Goal: Task Accomplishment & Management: Use online tool/utility

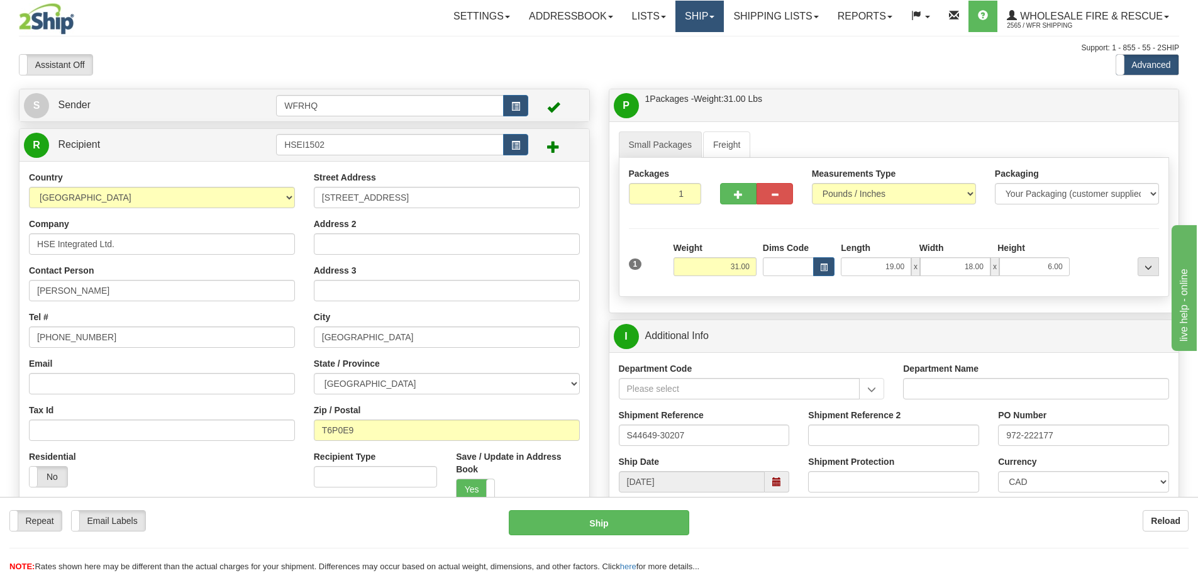
click at [695, 18] on link "Ship" at bounding box center [699, 16] width 48 height 31
click at [684, 43] on link "Ship Screen" at bounding box center [673, 44] width 99 height 16
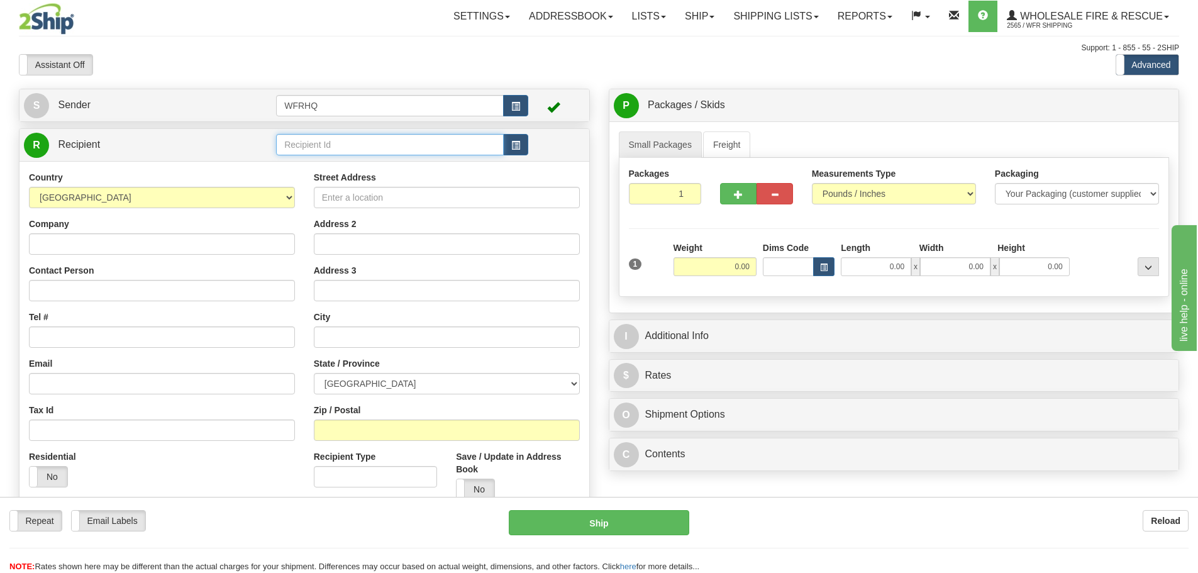
click at [296, 141] on input "text" at bounding box center [390, 144] width 228 height 21
click at [339, 160] on div "FORT7262" at bounding box center [388, 164] width 216 height 14
type input "FORT7262"
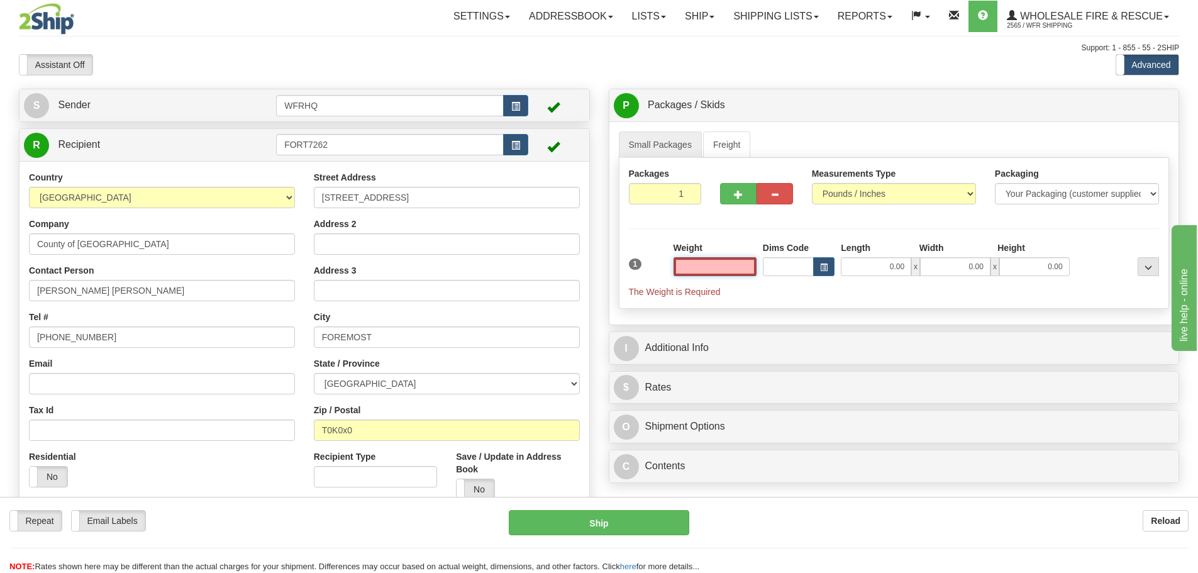
type input "0"
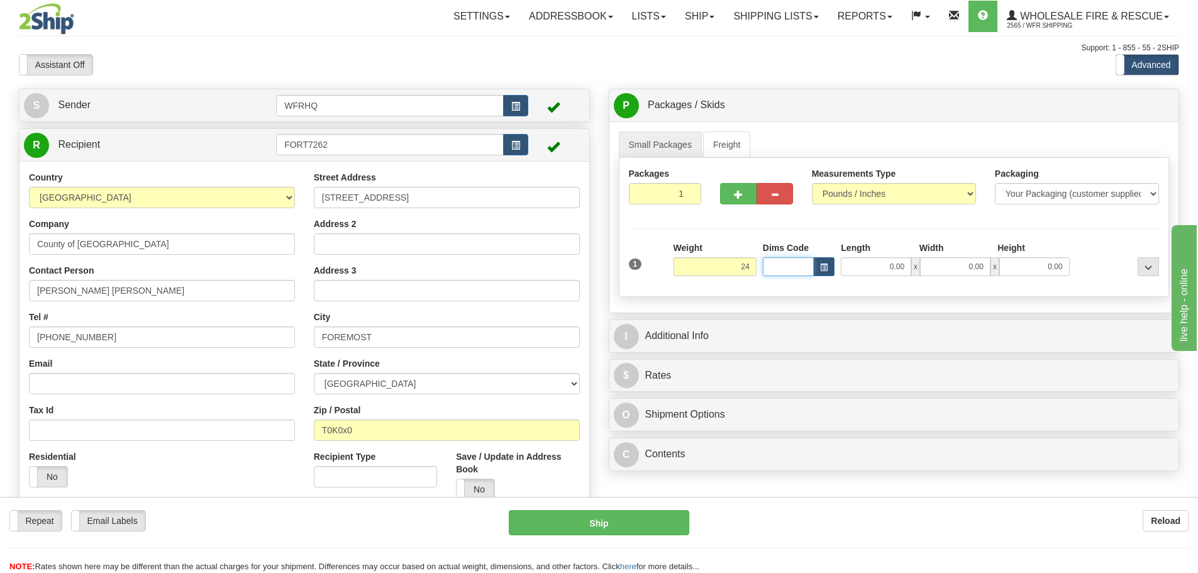
type input "24.00"
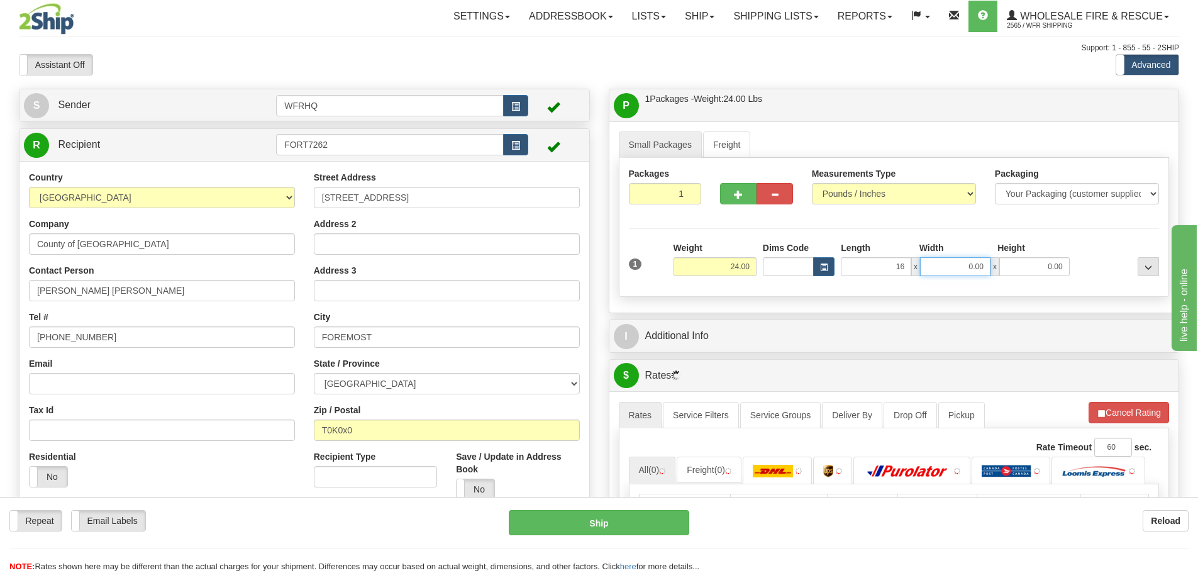
type input "16.00"
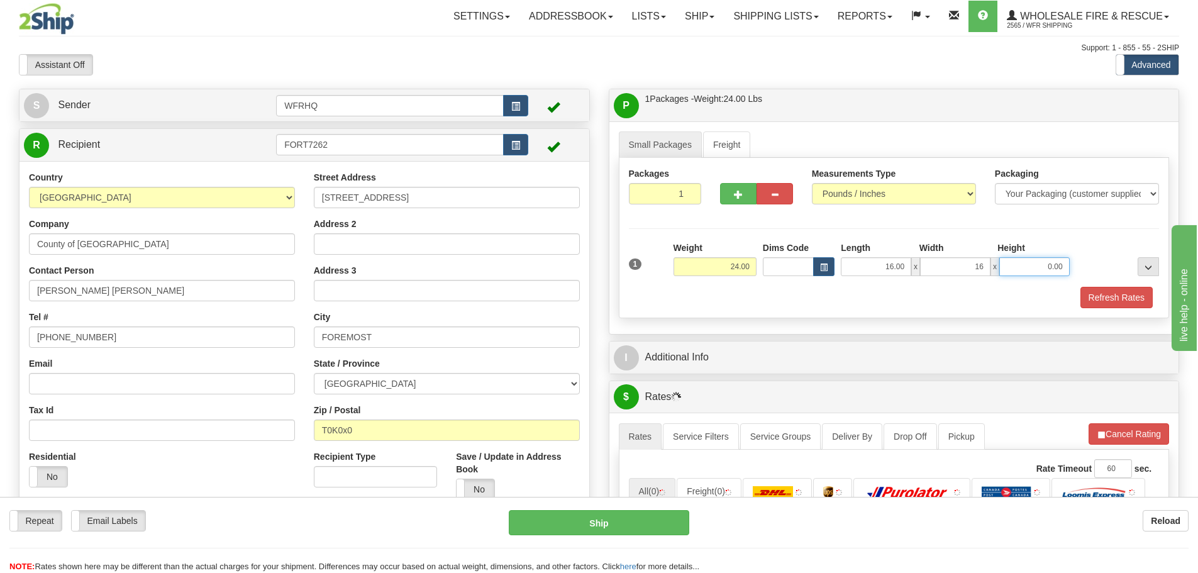
type input "16.00"
type input "9.00"
click at [1087, 299] on button "Refresh Rates" at bounding box center [1116, 297] width 72 height 21
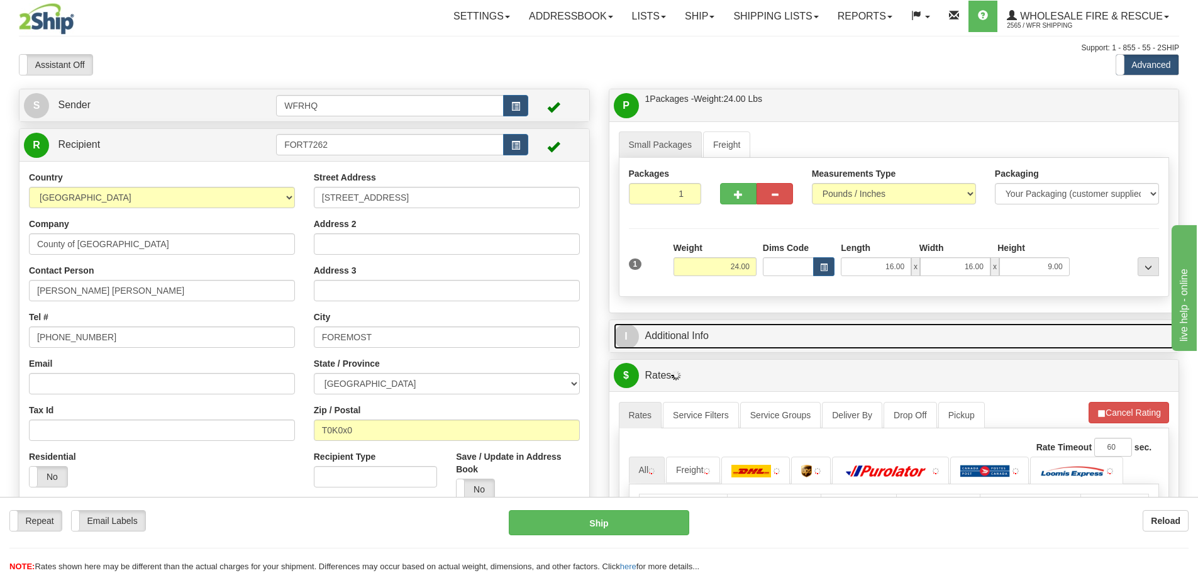
click at [770, 341] on link "I Additional Info" at bounding box center [894, 336] width 561 height 26
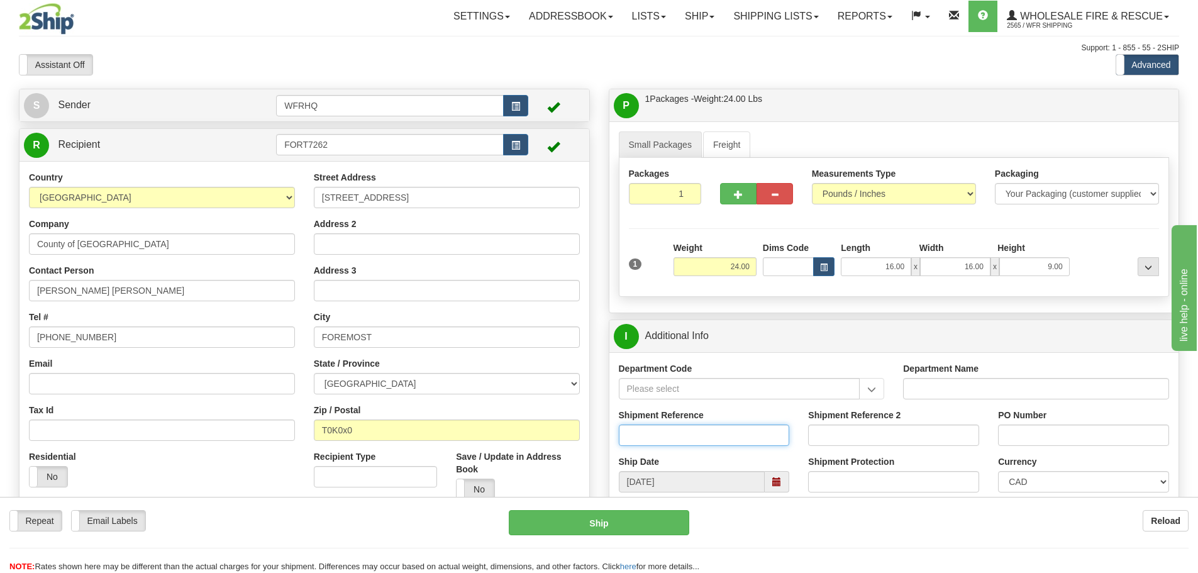
click at [656, 430] on input "Shipment Reference" at bounding box center [704, 434] width 171 height 21
type input "S44365-29309"
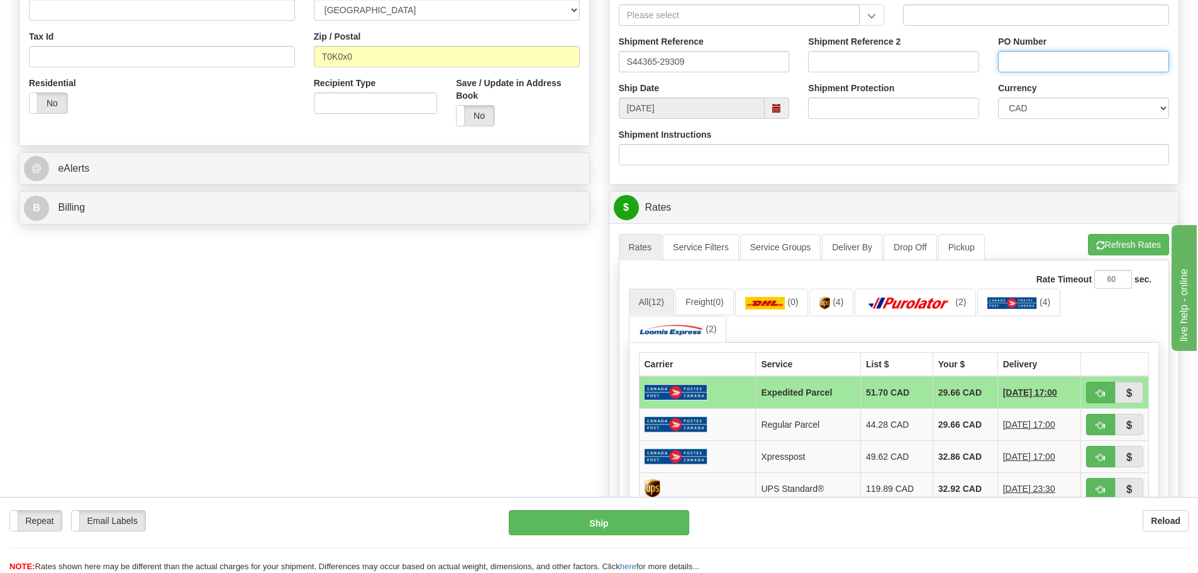
scroll to position [440, 0]
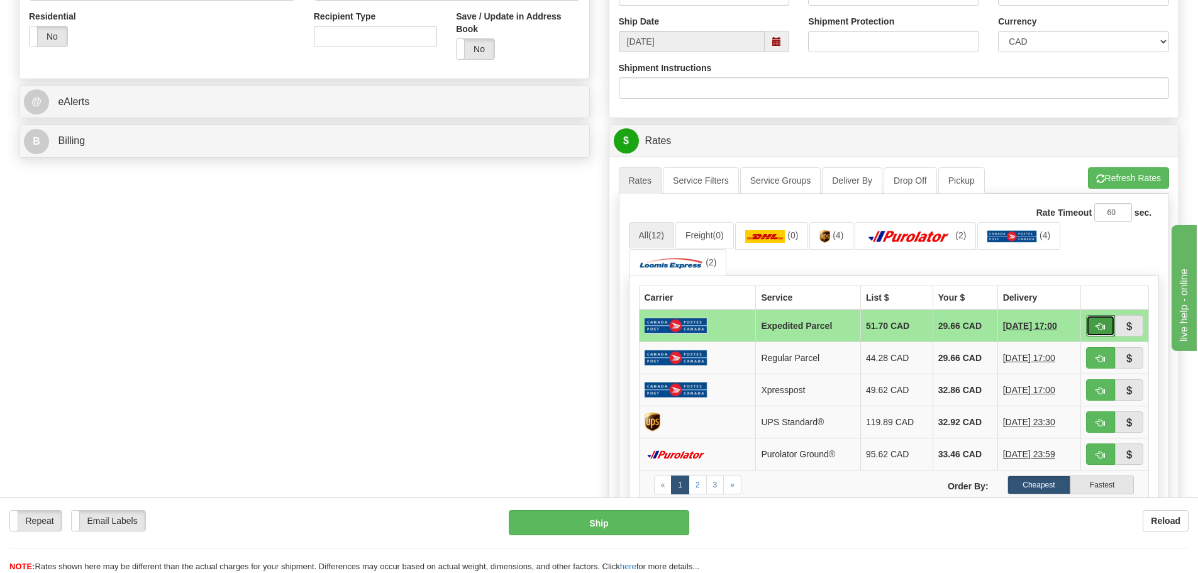
click at [1110, 330] on button "button" at bounding box center [1100, 325] width 29 height 21
type input "DOM.EP"
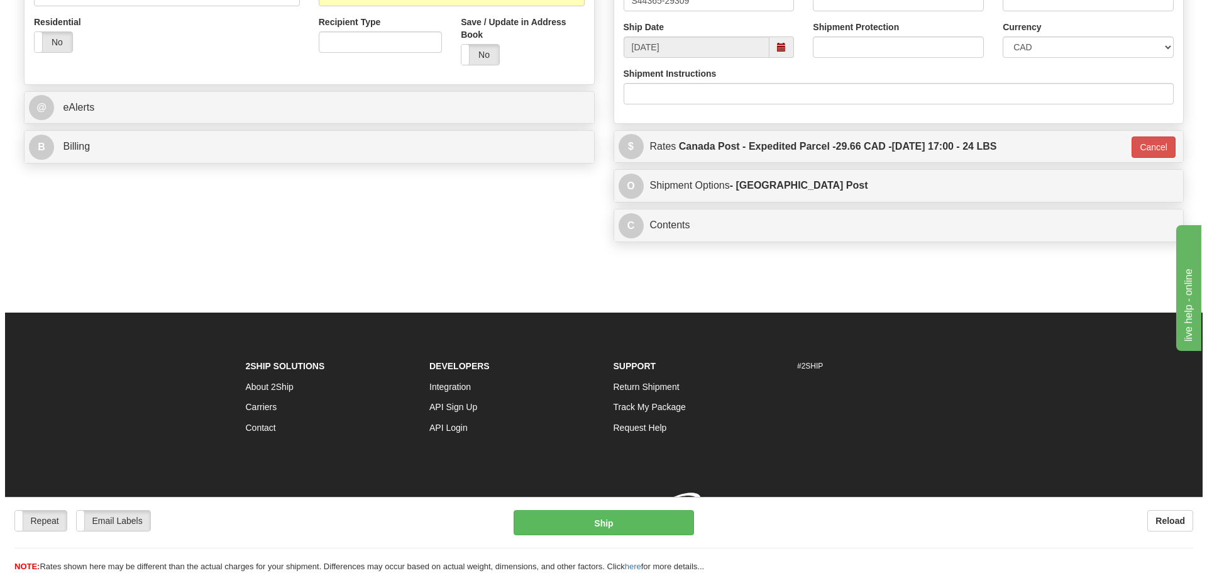
scroll to position [436, 0]
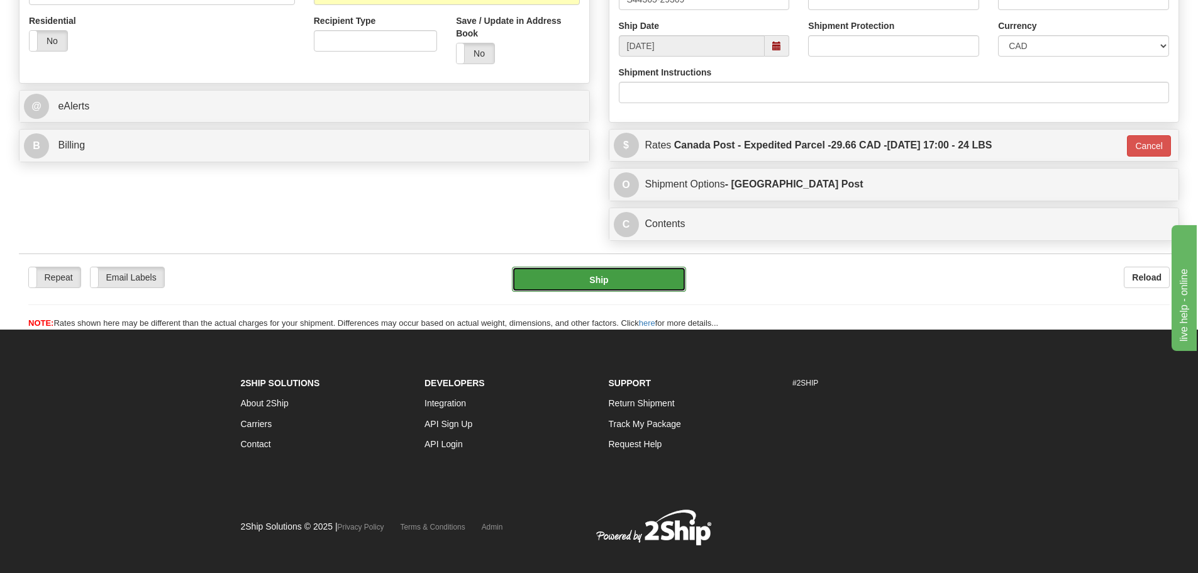
click at [575, 278] on button "Ship" at bounding box center [599, 279] width 174 height 25
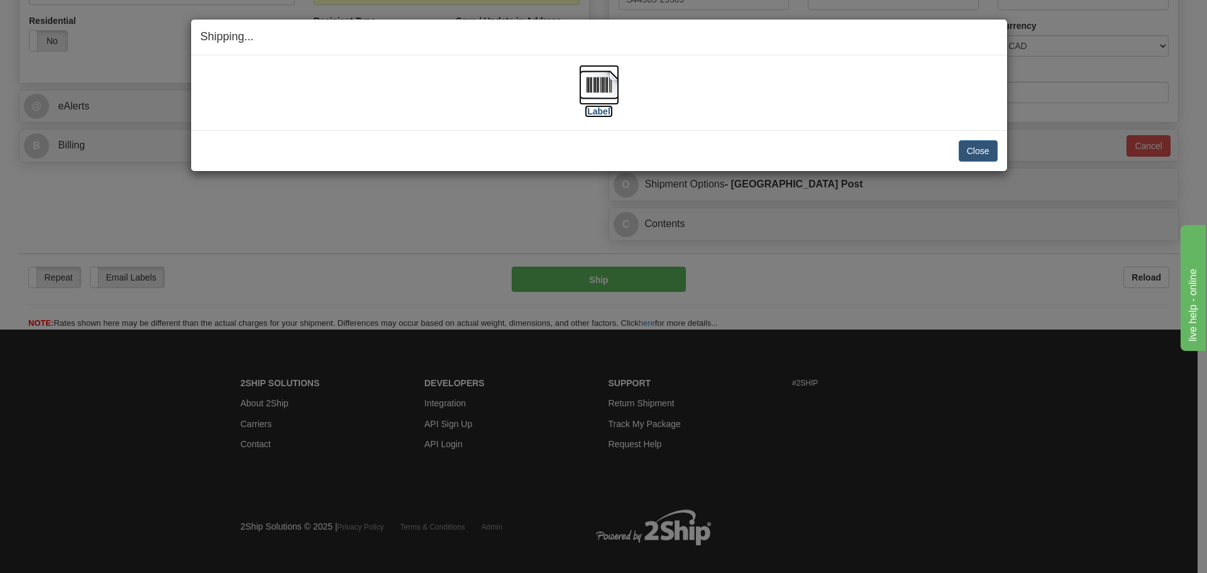
click at [592, 77] on img at bounding box center [599, 85] width 40 height 40
click at [787, 116] on div "[Label]" at bounding box center [599, 93] width 797 height 56
click at [972, 149] on button "Close" at bounding box center [978, 150] width 39 height 21
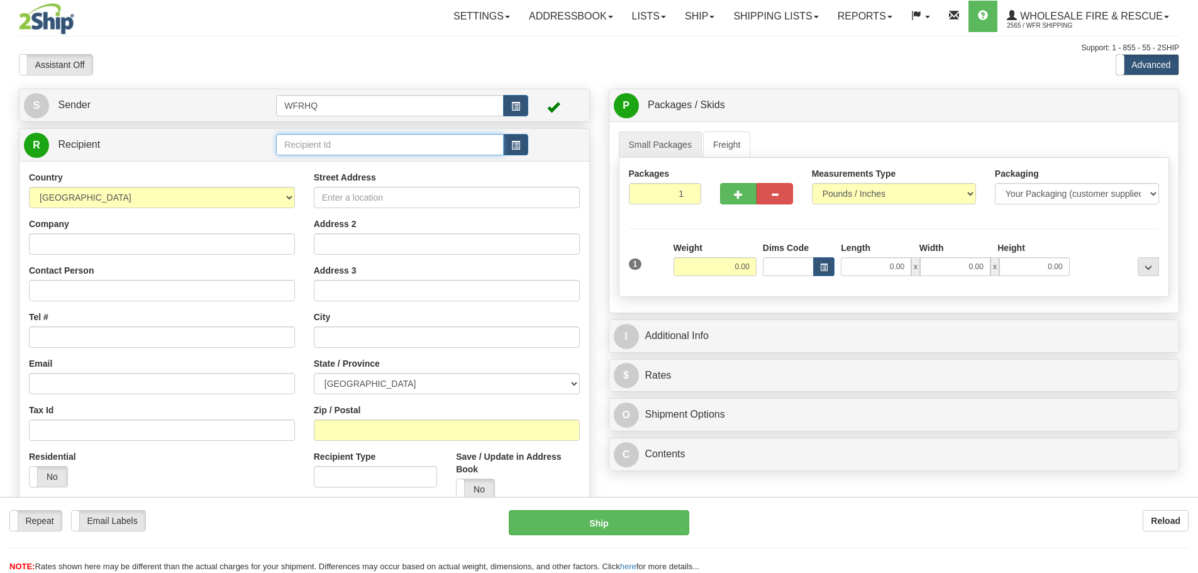
drag, startPoint x: 405, startPoint y: 147, endPoint x: 397, endPoint y: 150, distance: 8.0
click at [402, 147] on input "text" at bounding box center [390, 144] width 228 height 21
click at [380, 168] on div "GREE6373" at bounding box center [388, 164] width 216 height 14
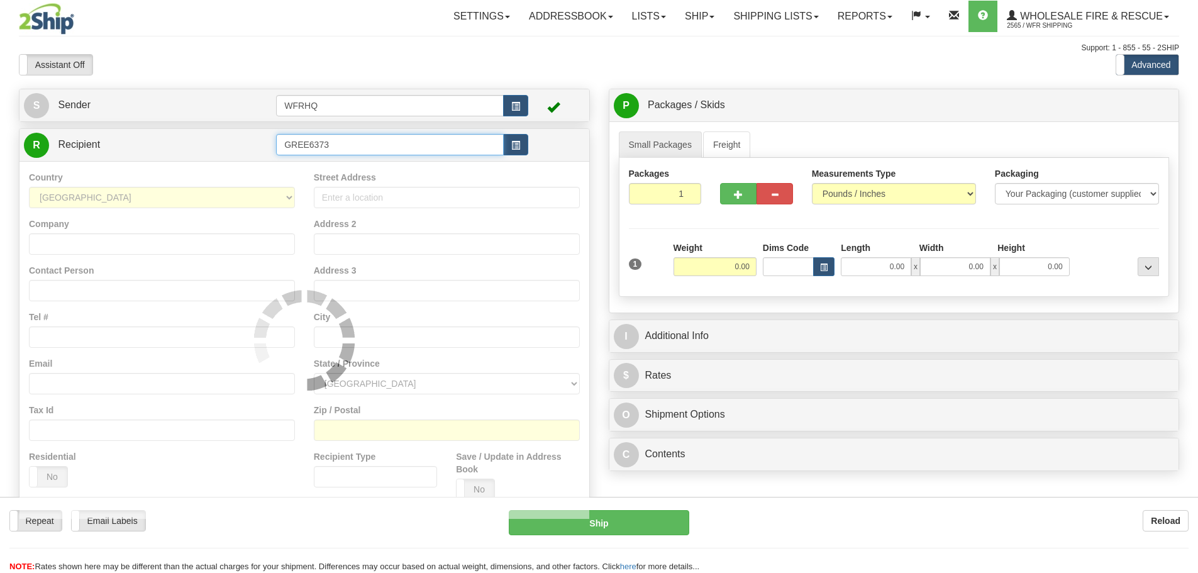
type input "GREE6373"
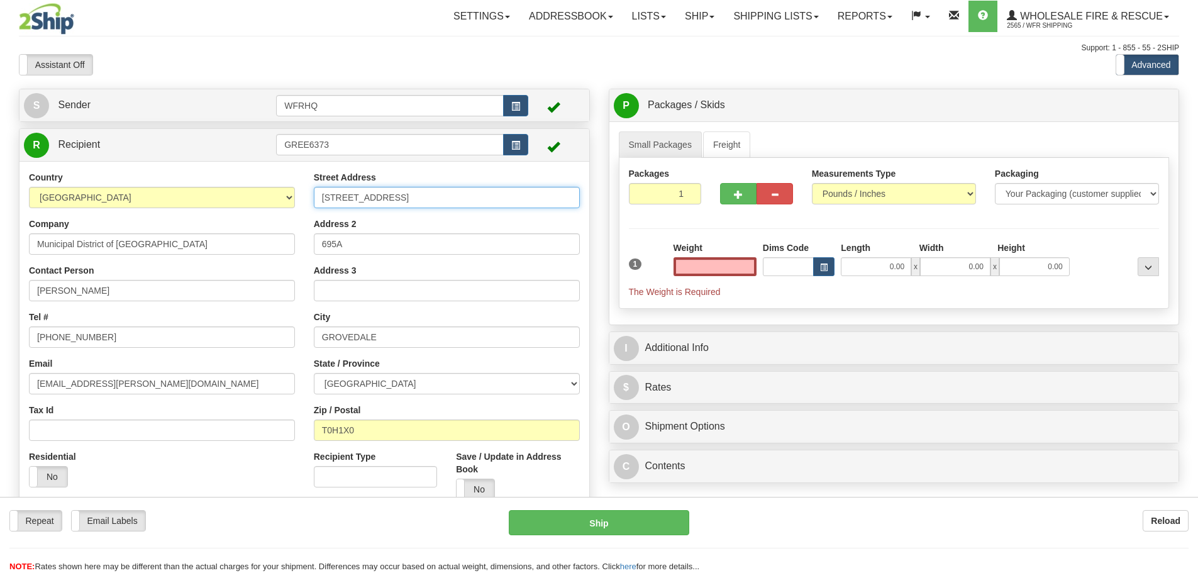
type input "0.00"
click at [351, 200] on input "6373 Txp Rd" at bounding box center [447, 197] width 266 height 21
type input "6373 Twp Rd"
click at [721, 263] on input "0.00" at bounding box center [714, 266] width 83 height 19
type input "1.00"
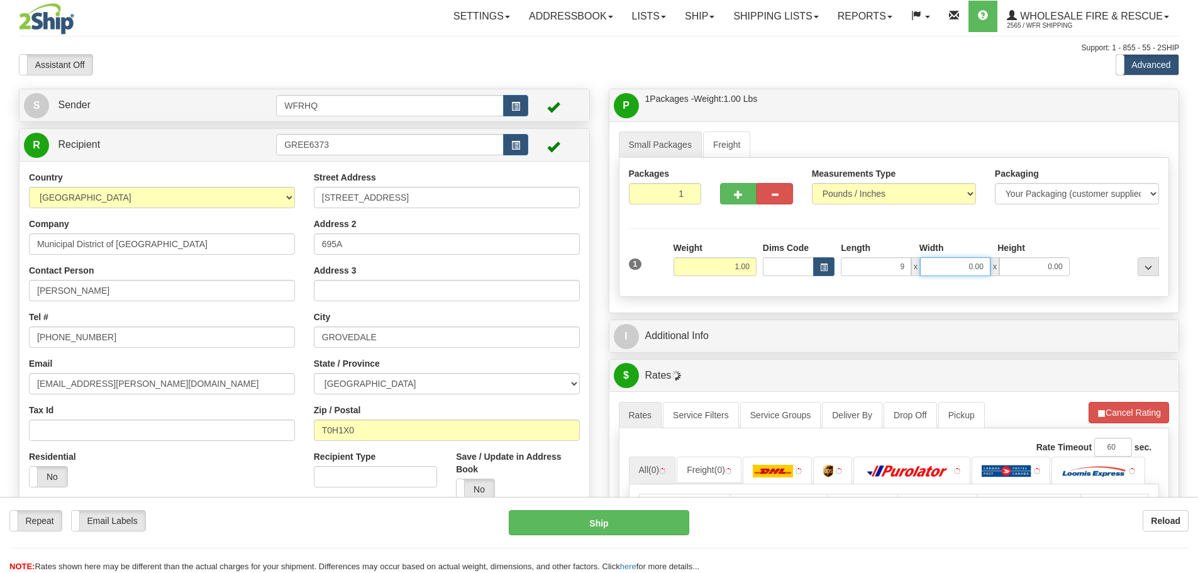
type input "9.00"
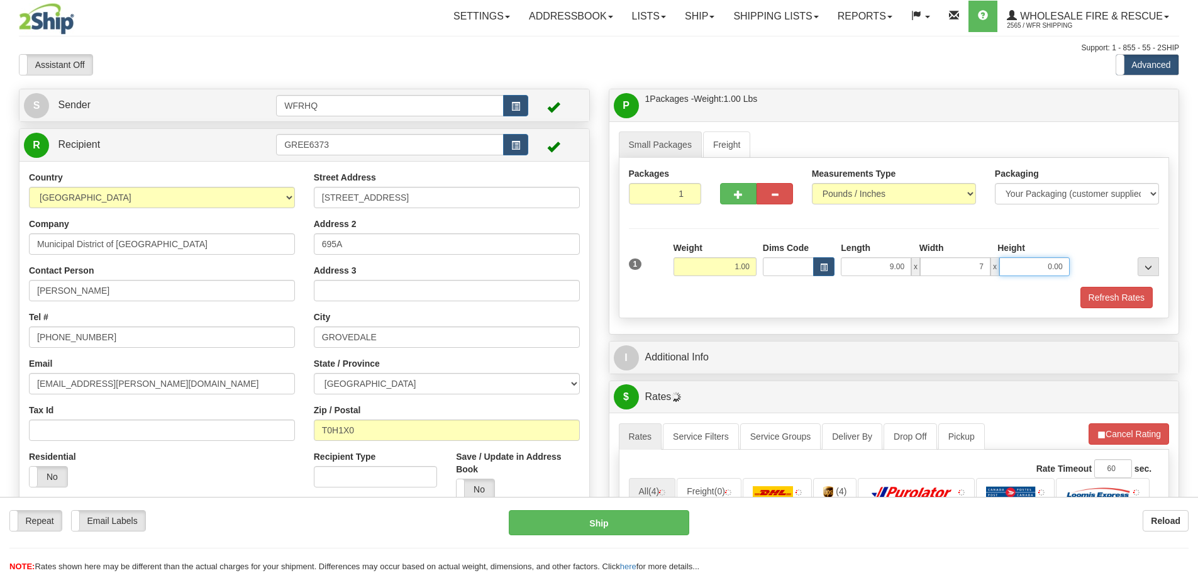
type input "7.00"
type input "6.00"
drag, startPoint x: 1117, startPoint y: 301, endPoint x: 1023, endPoint y: 338, distance: 101.4
click at [1117, 301] on button "Refresh Rates" at bounding box center [1116, 297] width 72 height 21
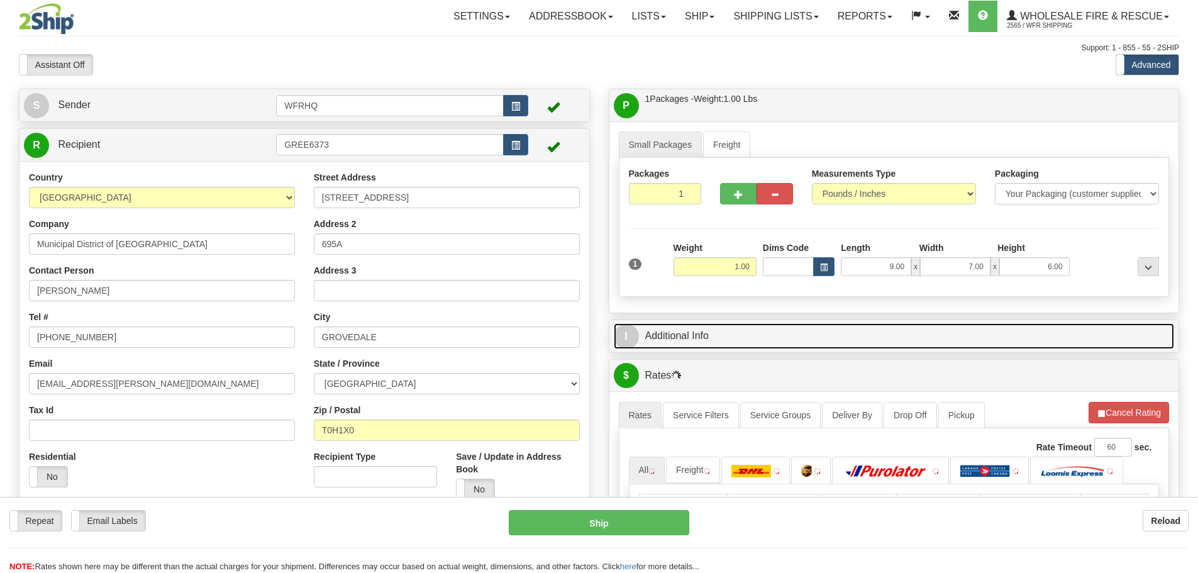
click at [851, 346] on link "I Additional Info" at bounding box center [894, 336] width 561 height 26
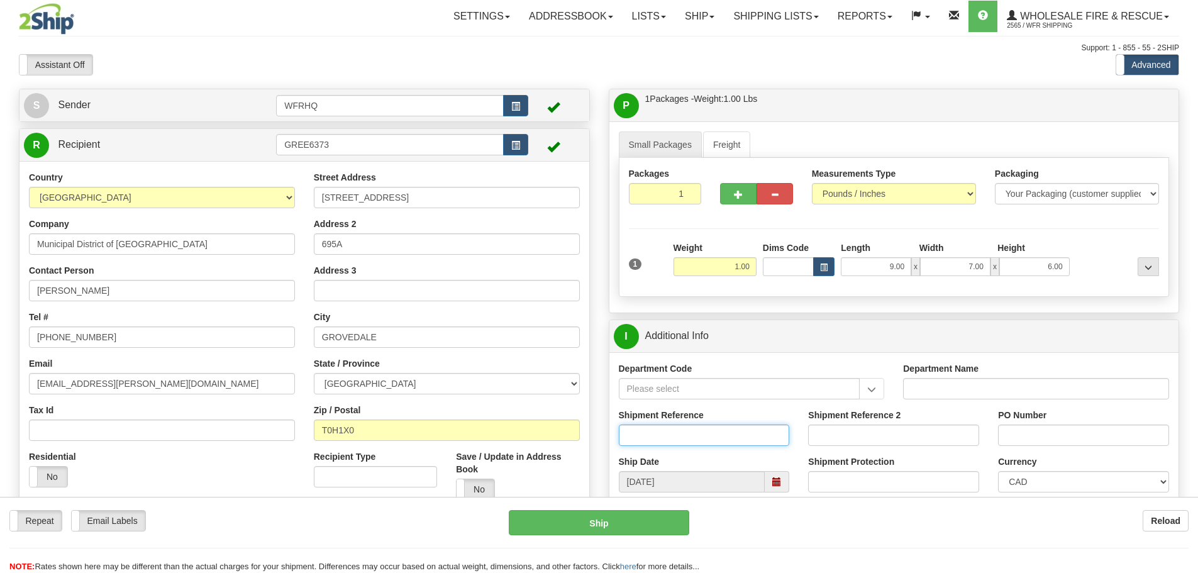
click at [651, 440] on input "Shipment Reference" at bounding box center [704, 434] width 171 height 21
type input "S45091-30087"
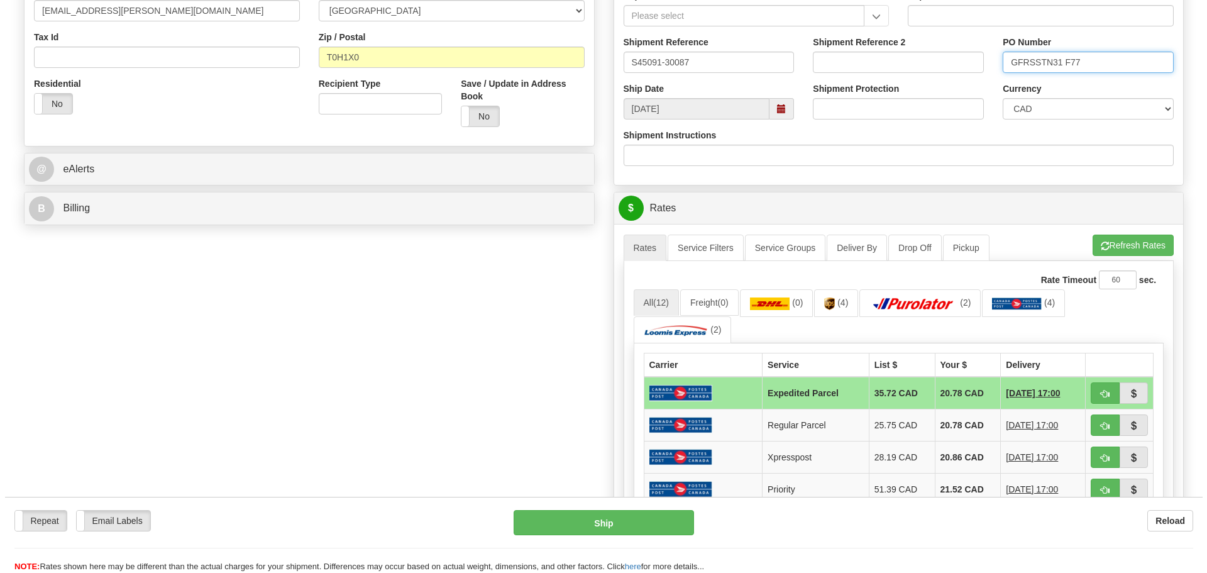
scroll to position [377, 0]
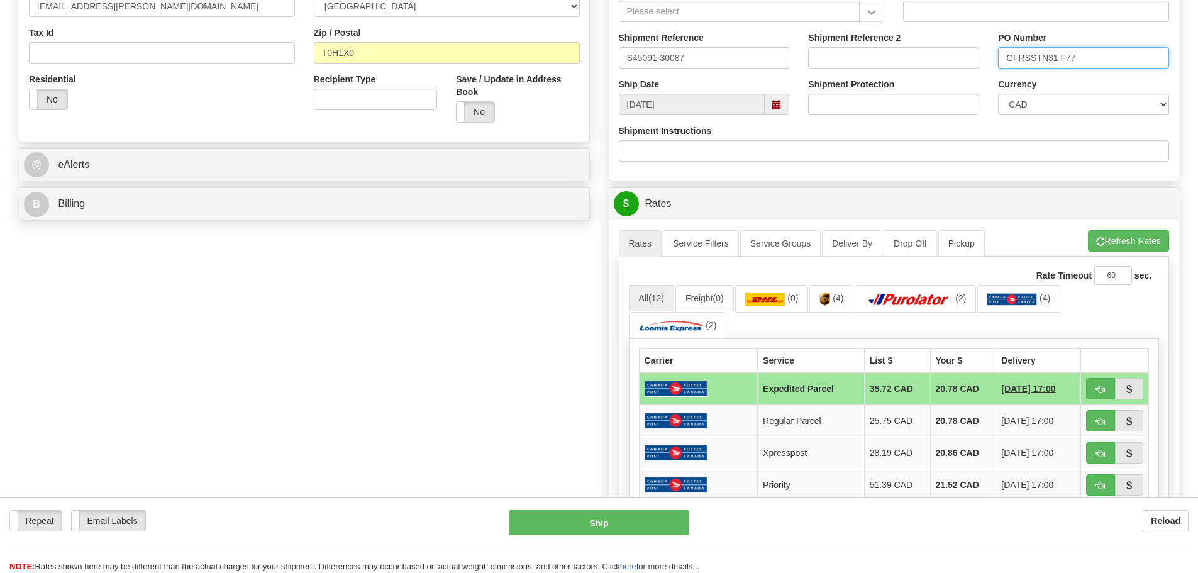
type input "GFRSSTN31 F77"
drag, startPoint x: 1095, startPoint y: 389, endPoint x: 975, endPoint y: 387, distance: 120.1
click at [1095, 389] on button "button" at bounding box center [1100, 388] width 29 height 21
type input "DOM.EP"
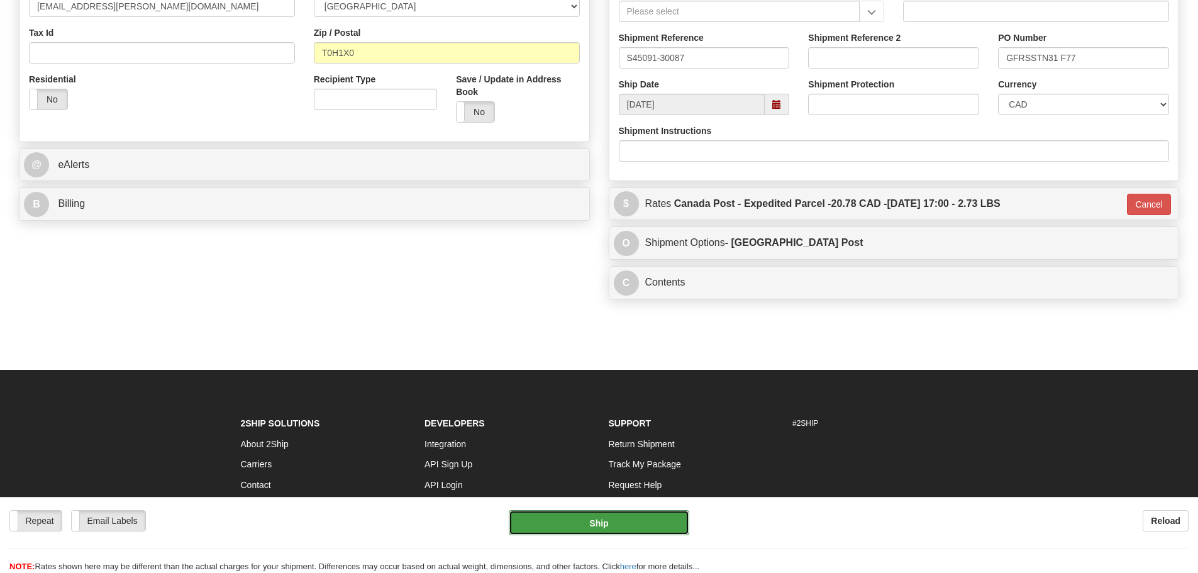
click at [634, 526] on button "Ship" at bounding box center [599, 522] width 180 height 25
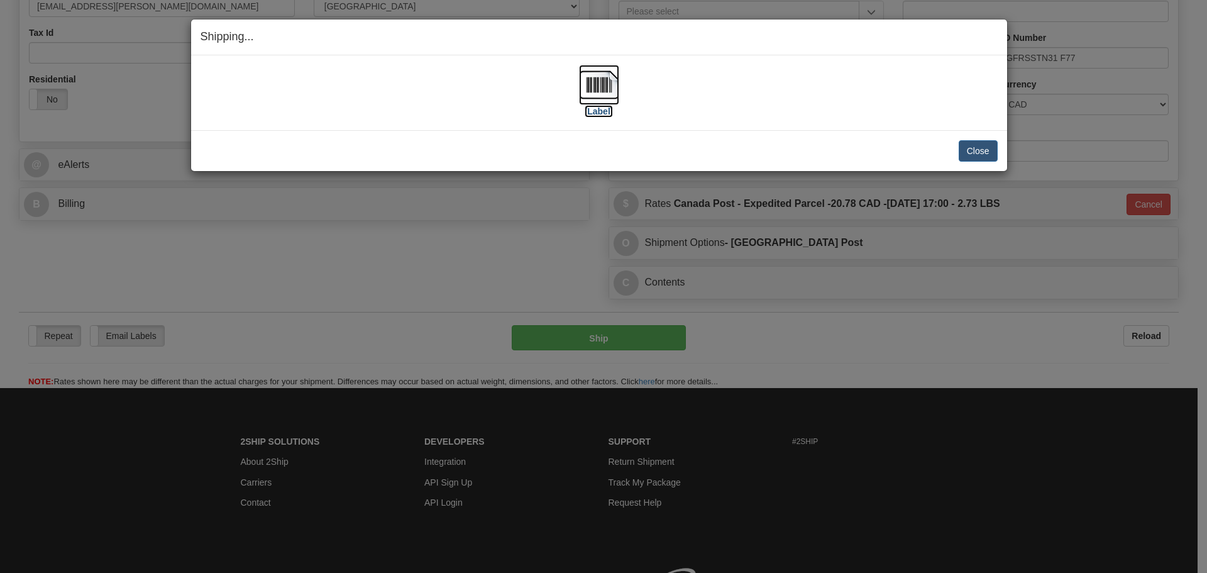
click at [612, 79] on img at bounding box center [599, 85] width 40 height 40
click at [971, 147] on button "Close" at bounding box center [978, 150] width 39 height 21
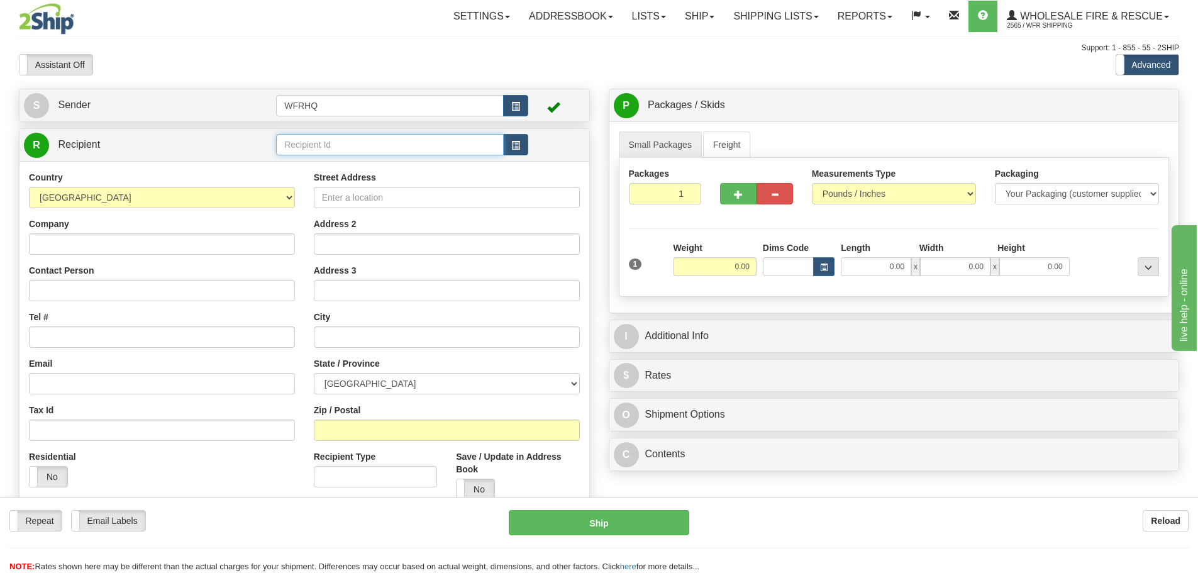
click at [320, 146] on input "text" at bounding box center [390, 144] width 228 height 21
type input "wILLO101"
drag, startPoint x: 285, startPoint y: 148, endPoint x: 145, endPoint y: 148, distance: 140.2
click at [146, 148] on tr "R Recipient wILLO101" at bounding box center [304, 145] width 561 height 26
click at [386, 140] on input "text" at bounding box center [390, 144] width 228 height 21
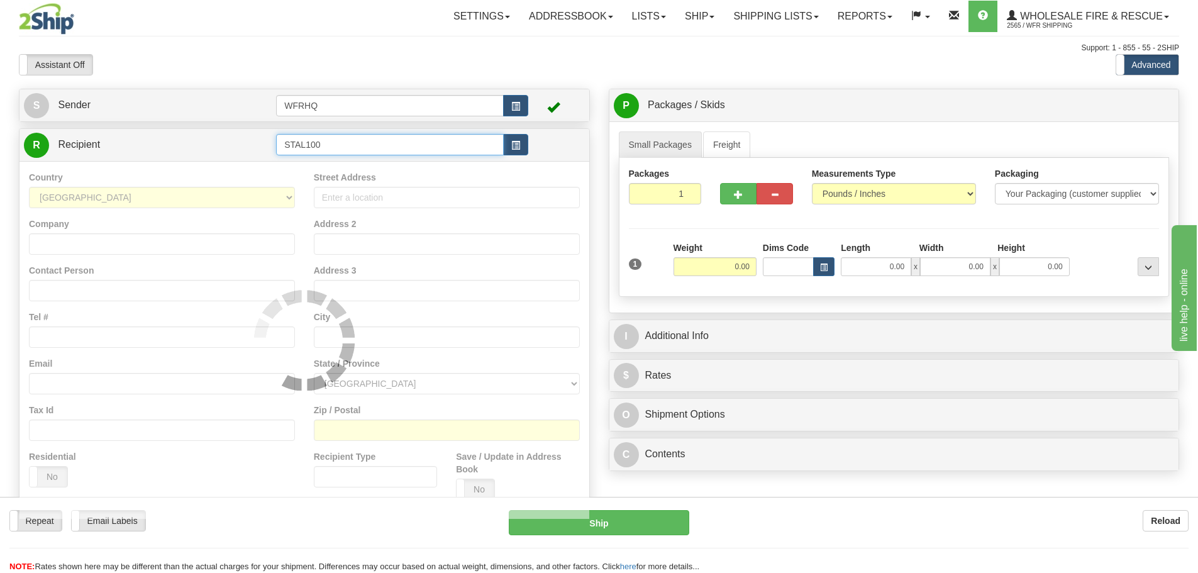
type input "STAL100"
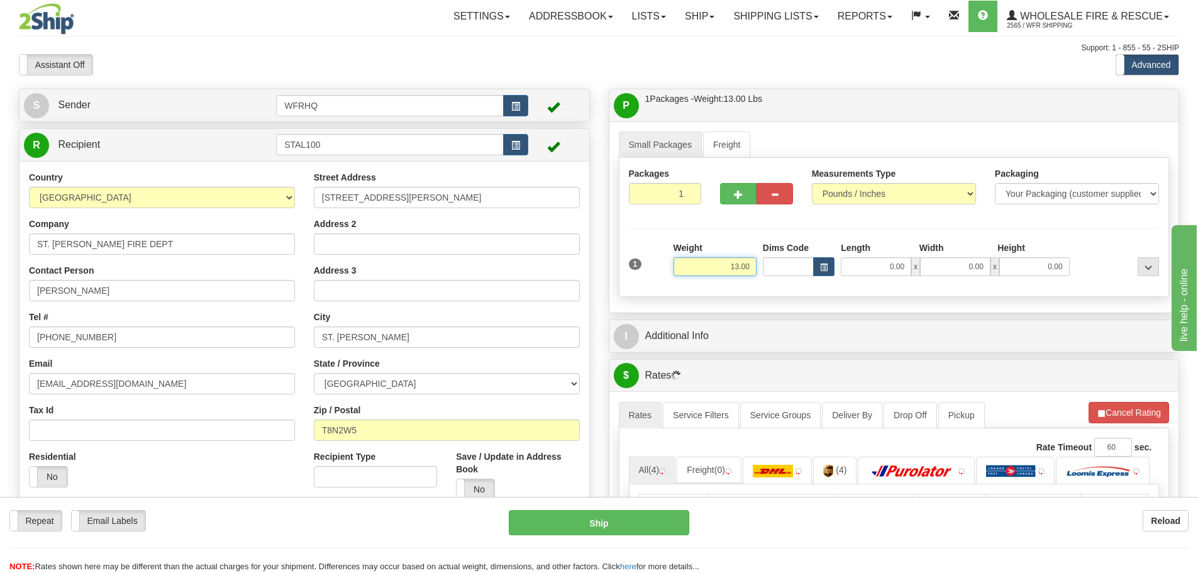
click at [712, 272] on input "13.00" at bounding box center [714, 266] width 83 height 19
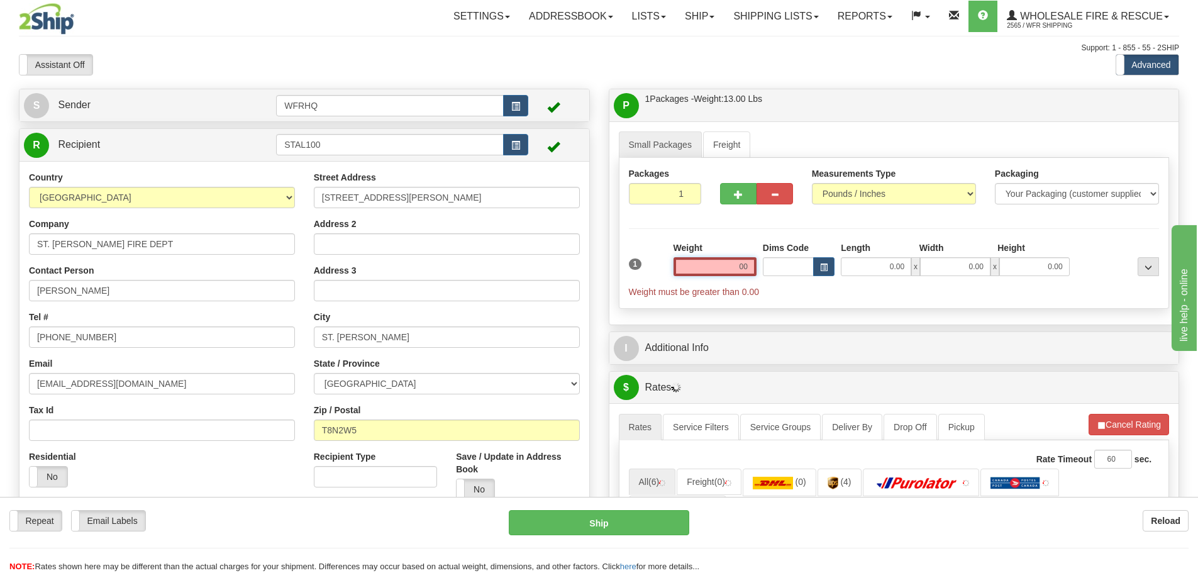
type input "0"
type input "0.00"
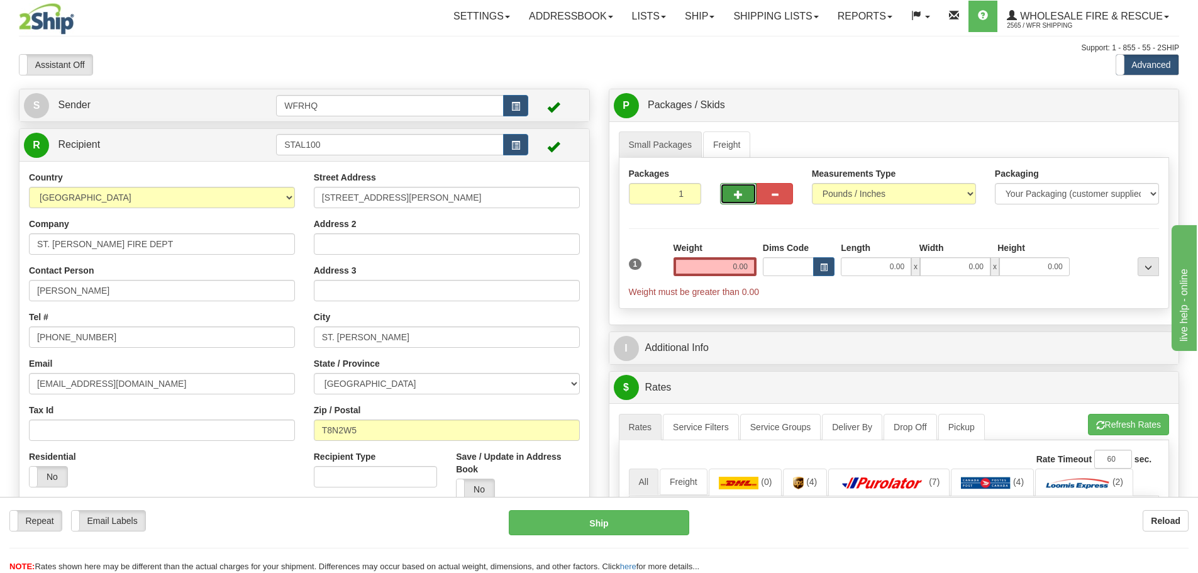
click at [741, 192] on span "button" at bounding box center [738, 195] width 9 height 8
radio input "true"
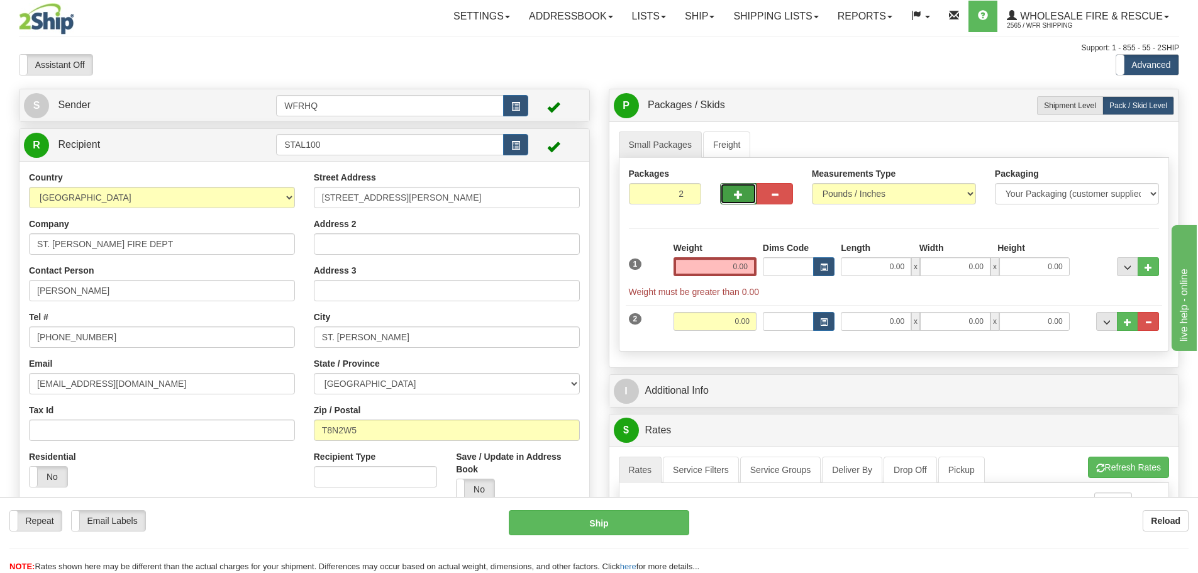
click at [734, 196] on span "button" at bounding box center [738, 195] width 9 height 8
type input "3"
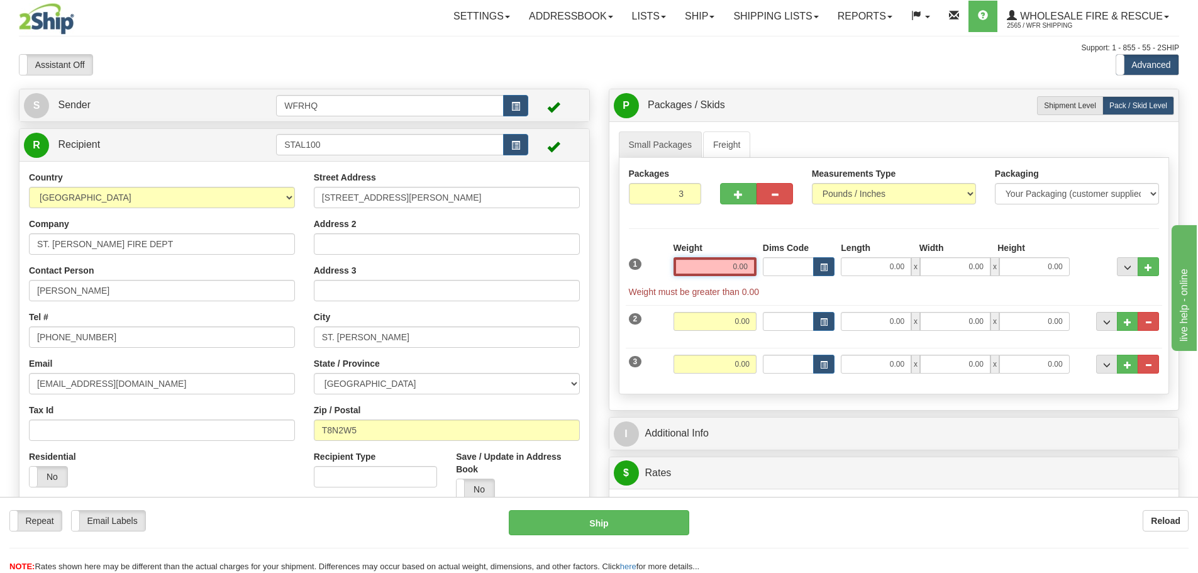
click at [732, 265] on input "0.00" at bounding box center [714, 266] width 83 height 19
type input "13.00"
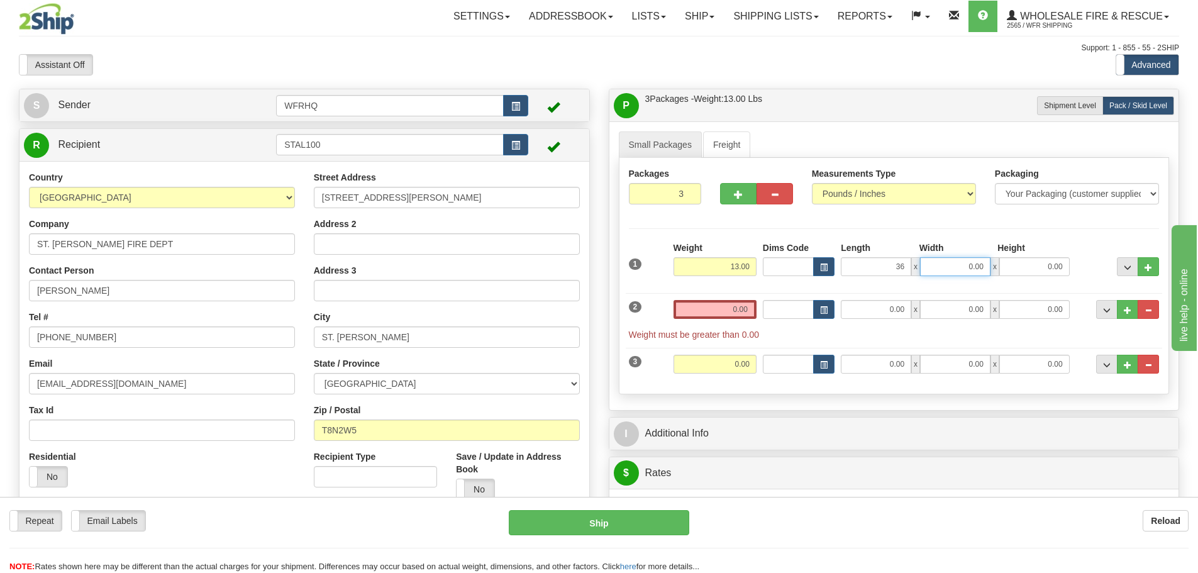
type input "36.00"
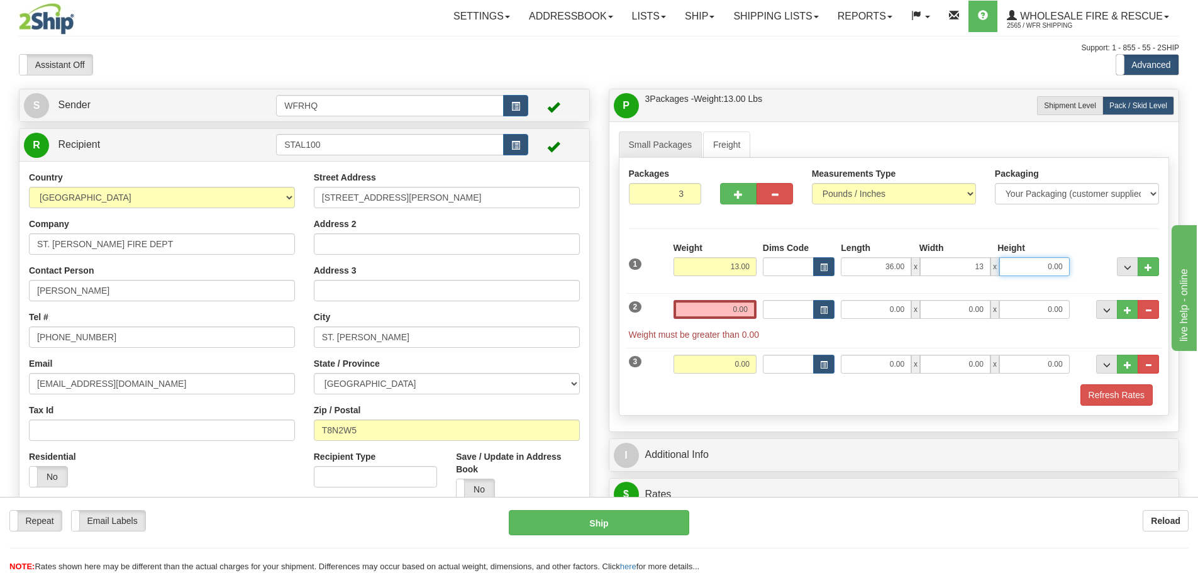
type input "13.00"
type input "9.00"
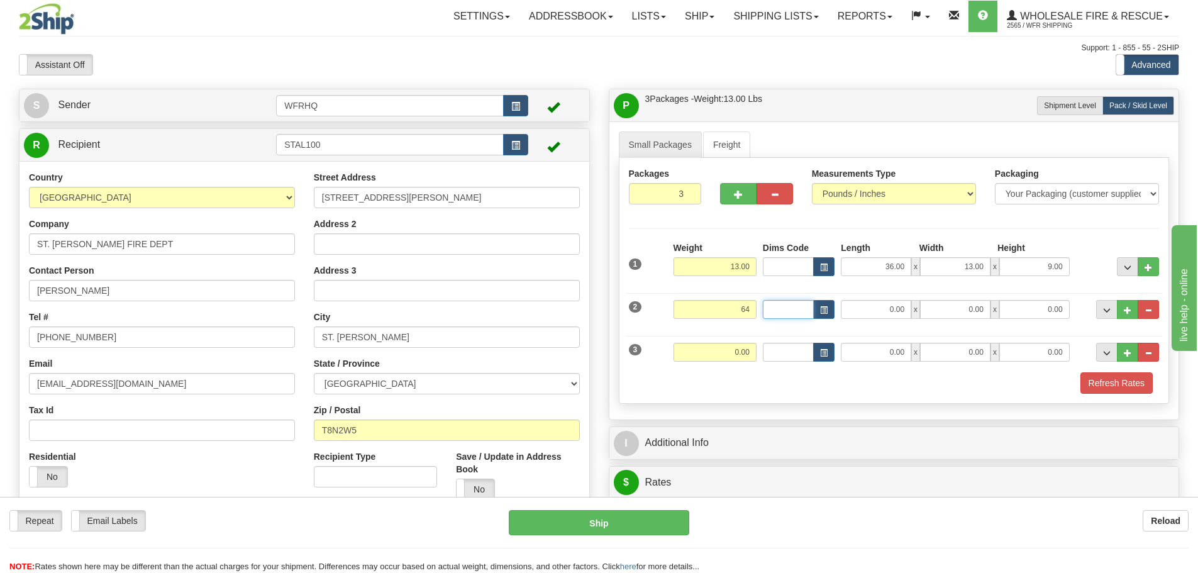
type input "64.00"
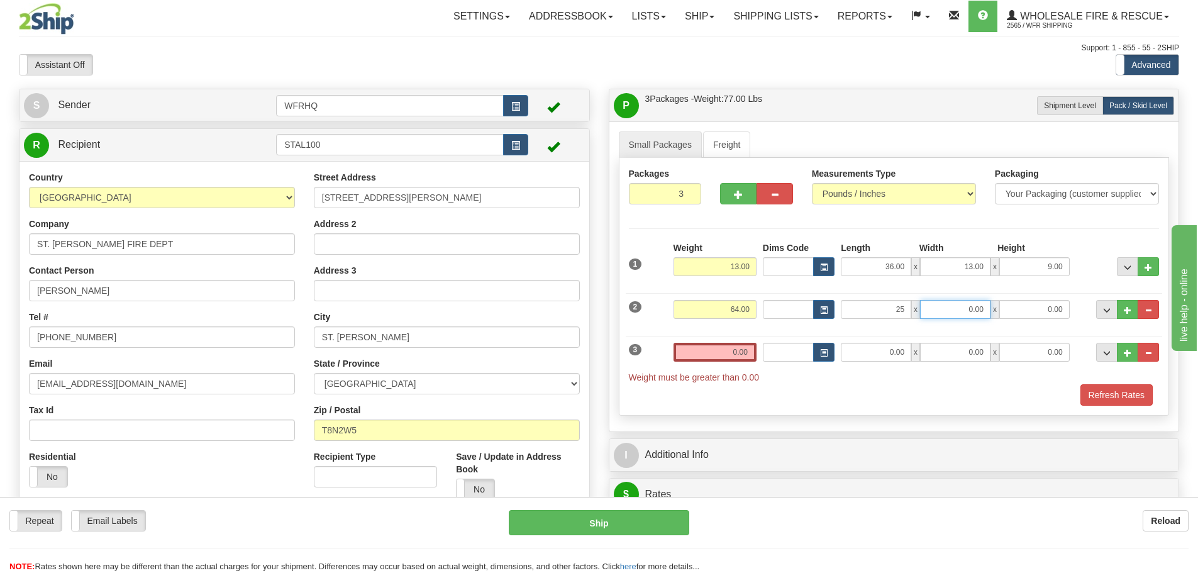
type input "25.00"
type input "17.00"
type input "10.00"
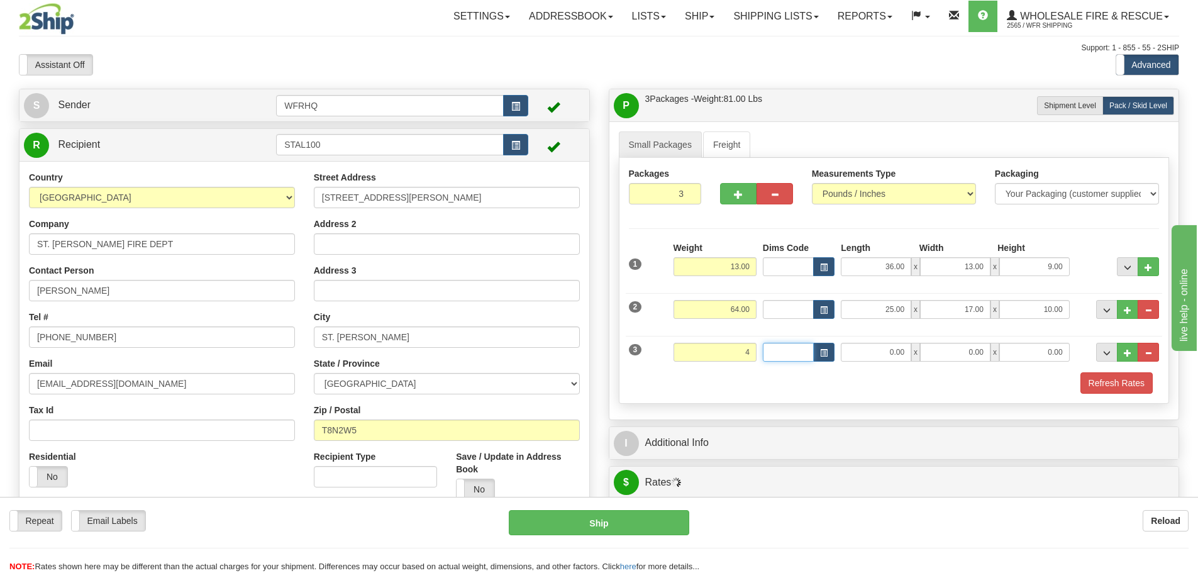
type input "4.00"
type input "12.00"
type input "8.00"
type input "6.00"
click at [1130, 388] on button "Refresh Rates" at bounding box center [1116, 382] width 72 height 21
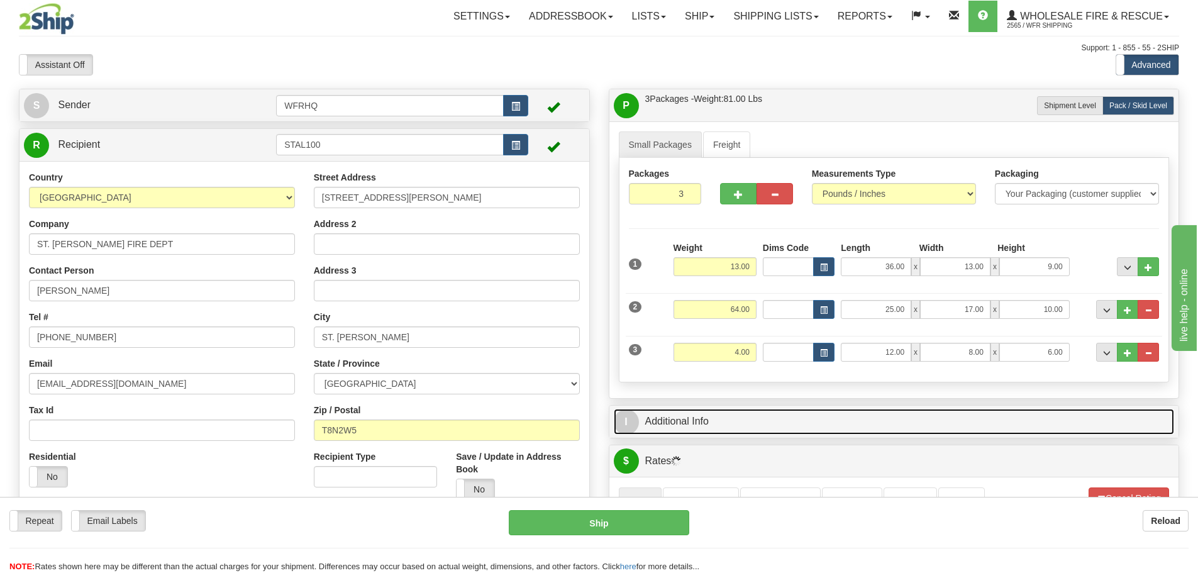
click at [758, 421] on link "I Additional Info" at bounding box center [894, 422] width 561 height 26
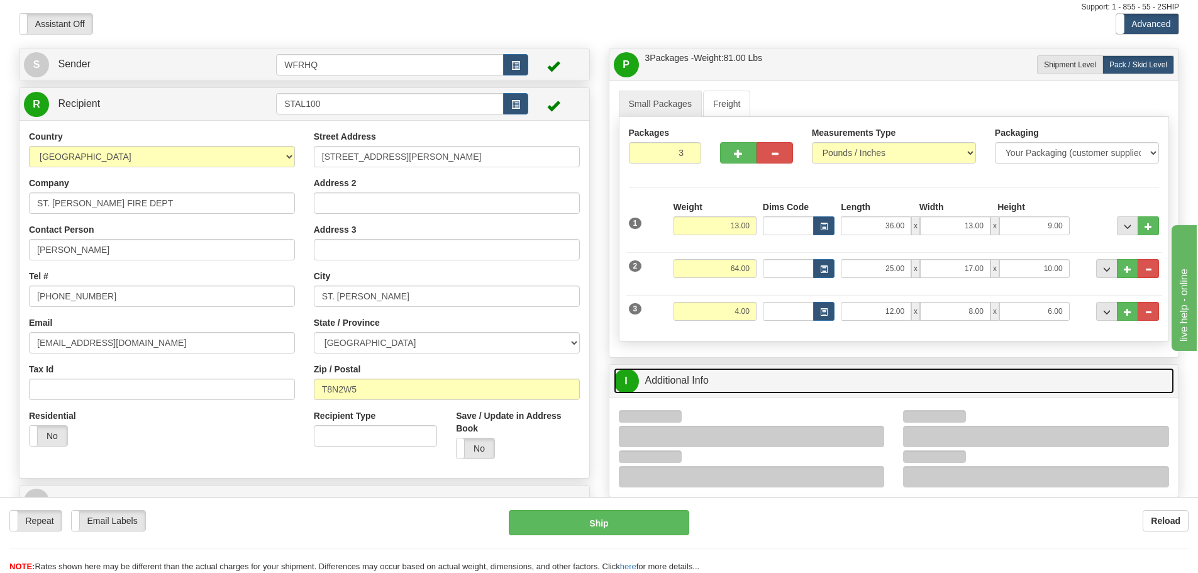
scroll to position [63, 0]
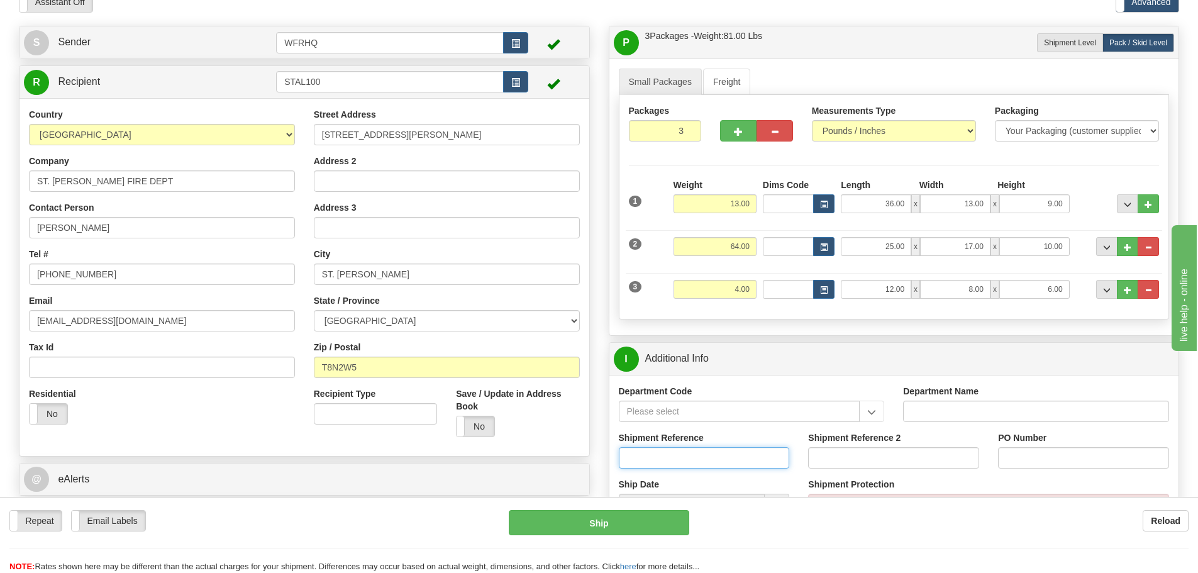
click at [648, 457] on input "Shipment Reference" at bounding box center [704, 457] width 171 height 21
type input "s"
type input "a"
type input "30090,29701.27406"
click at [900, 465] on input "Shipment Reference 2" at bounding box center [893, 457] width 171 height 21
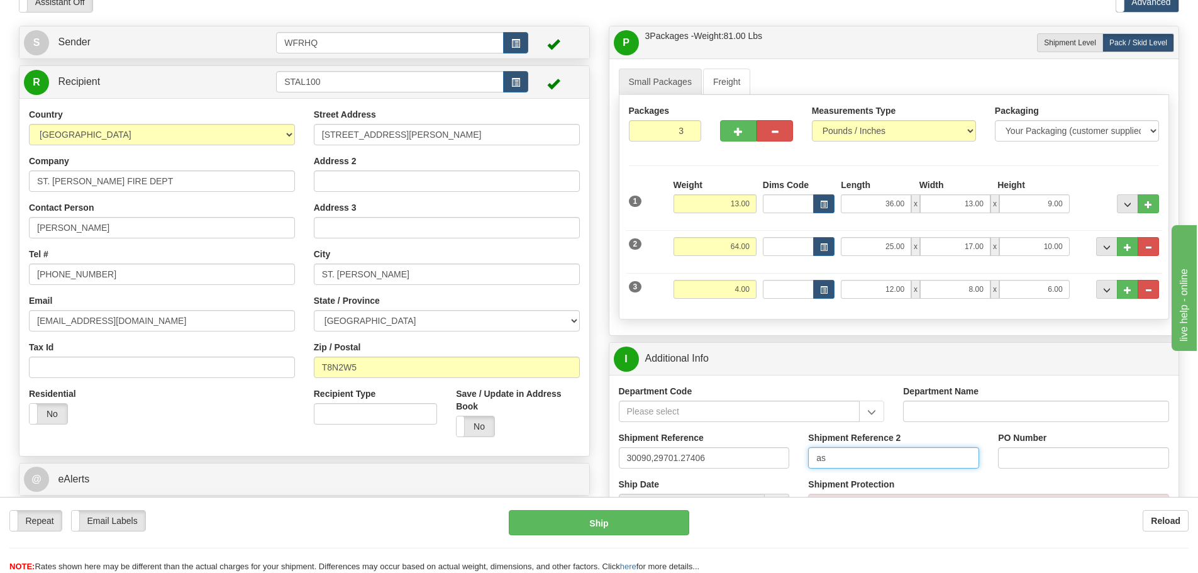
type input "a"
type input "s"
click at [824, 455] on input "s44135, s43666. S38963" at bounding box center [893, 457] width 171 height 21
click at [860, 459] on input "S44135, s43666. S38963" at bounding box center [893, 457] width 171 height 21
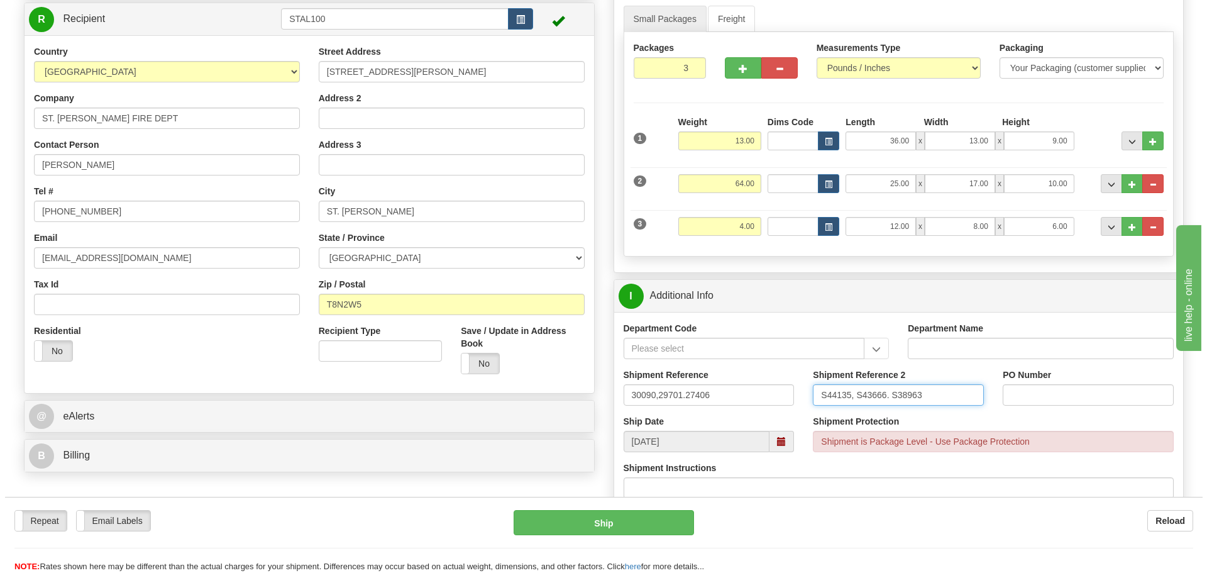
scroll to position [440, 0]
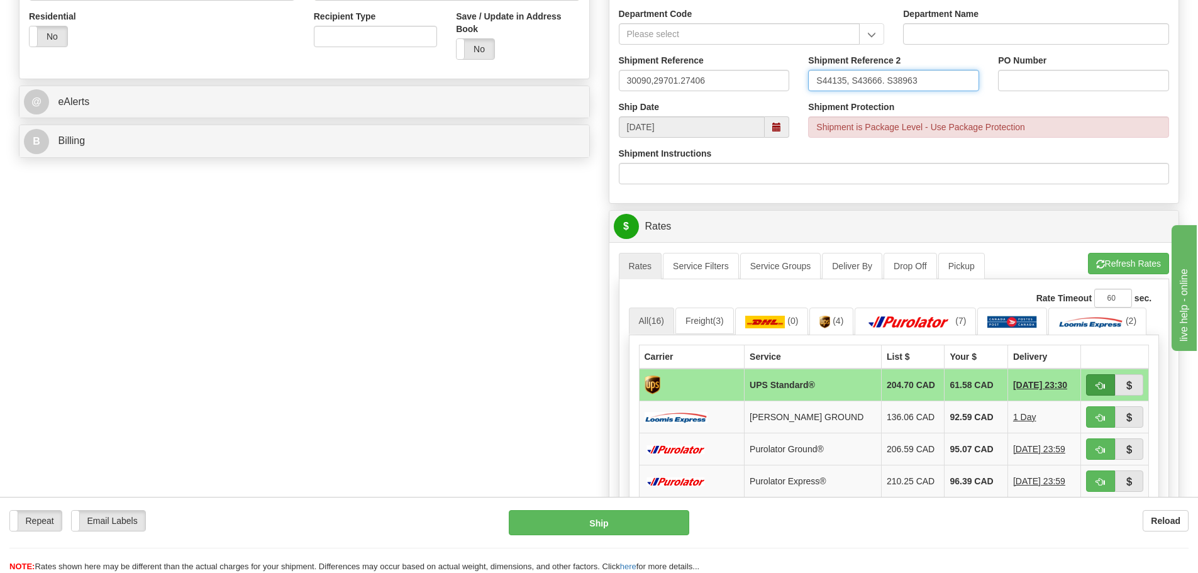
type input "S44135, S43666. S38963"
click at [1105, 390] on button "button" at bounding box center [1100, 384] width 29 height 21
type input "11"
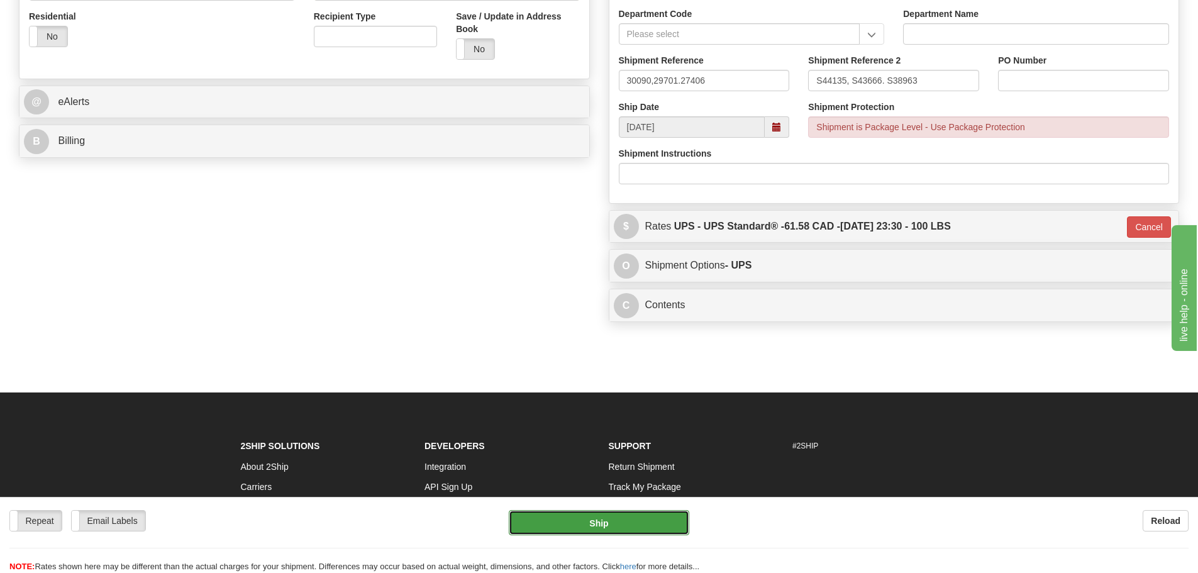
click at [629, 523] on button "Ship" at bounding box center [599, 522] width 180 height 25
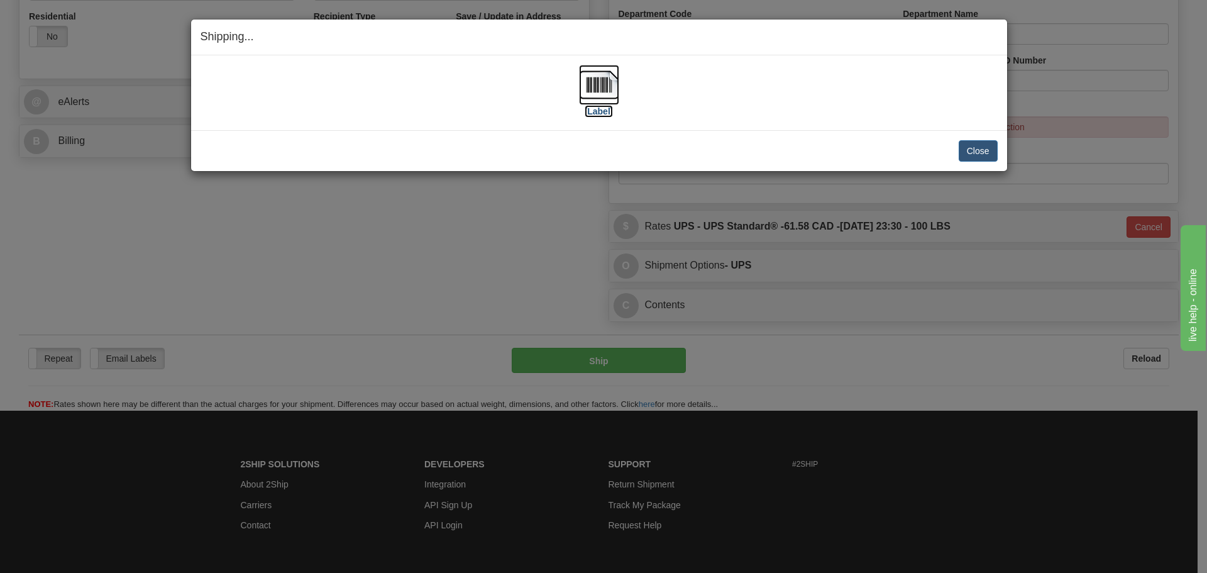
click at [600, 83] on img at bounding box center [599, 85] width 40 height 40
click at [972, 149] on button "Close" at bounding box center [978, 150] width 39 height 21
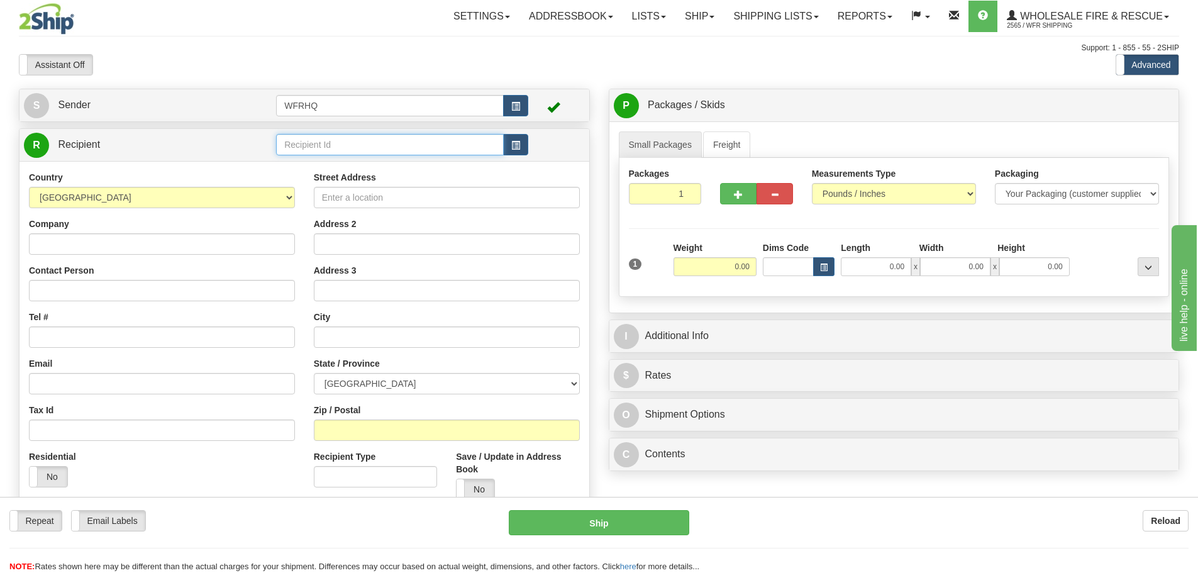
click at [341, 155] on input "text" at bounding box center [390, 144] width 228 height 21
click at [304, 167] on div "TOTA18BU" at bounding box center [388, 164] width 216 height 14
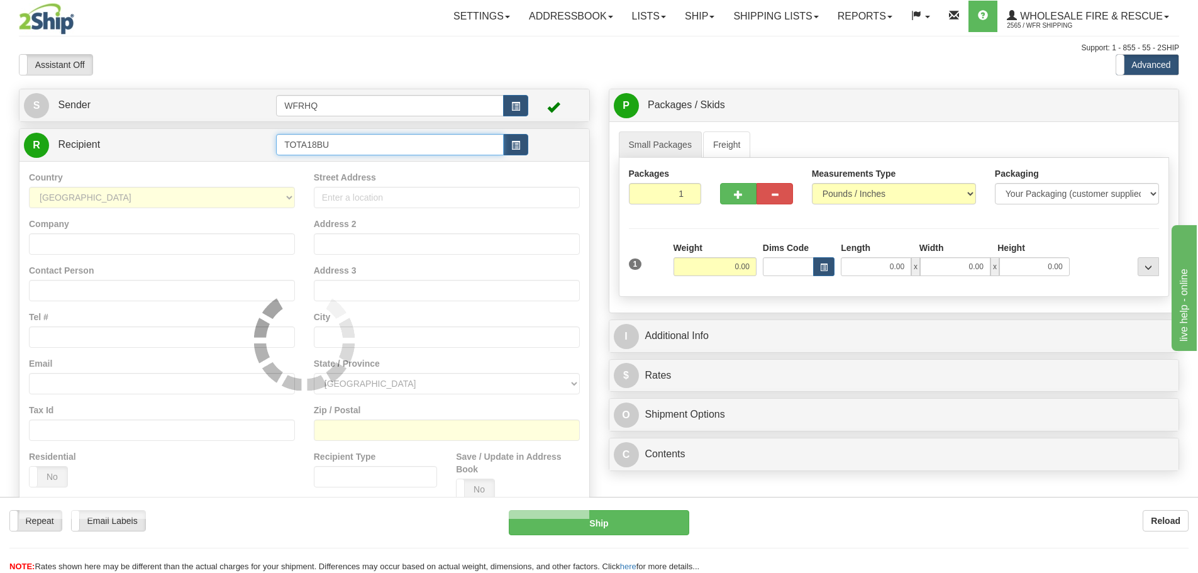
type input "TOTA18BU"
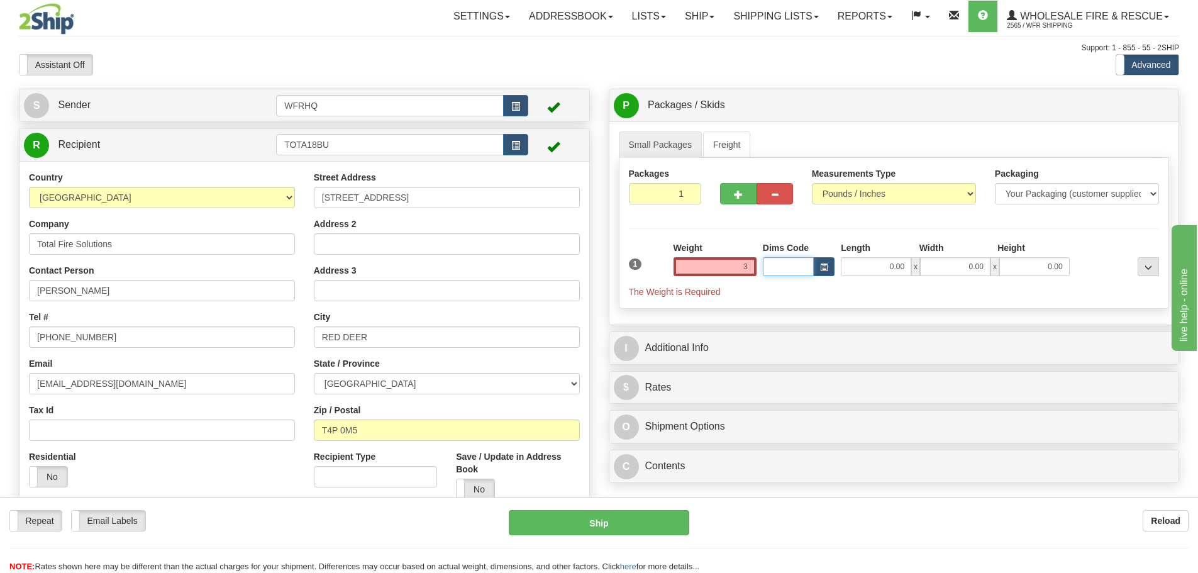
type input "3.00"
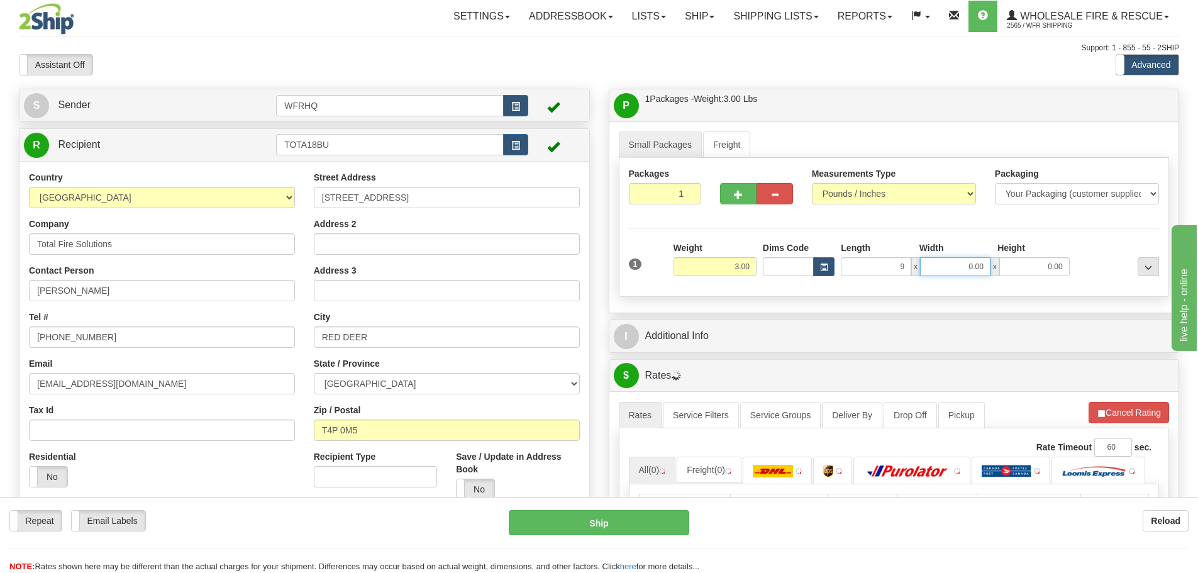
type input "9.00"
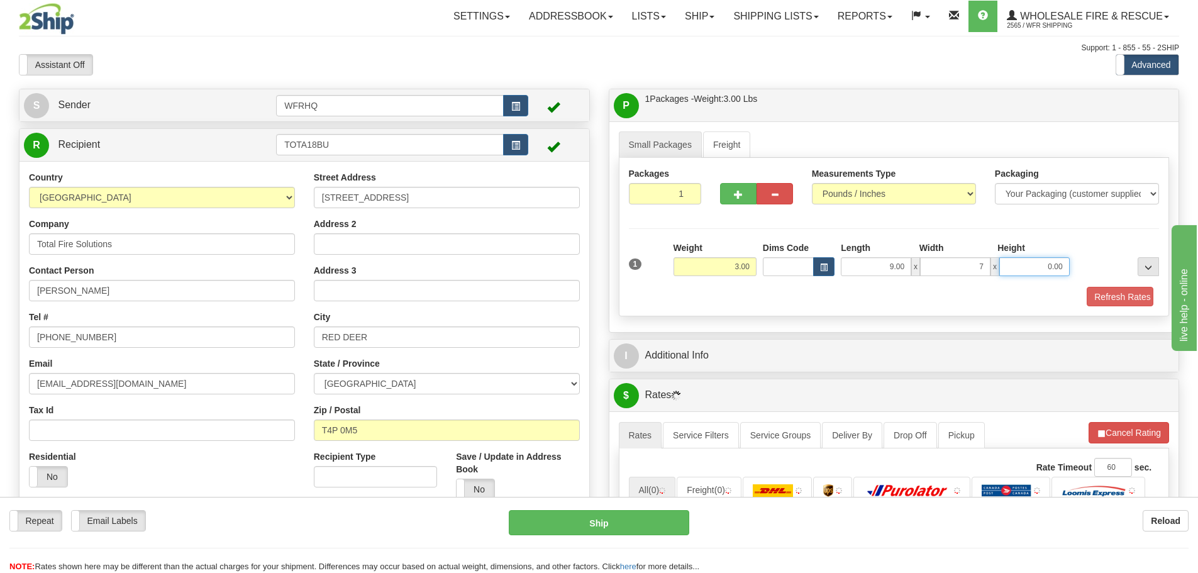
type input "7.00"
type input "6.00"
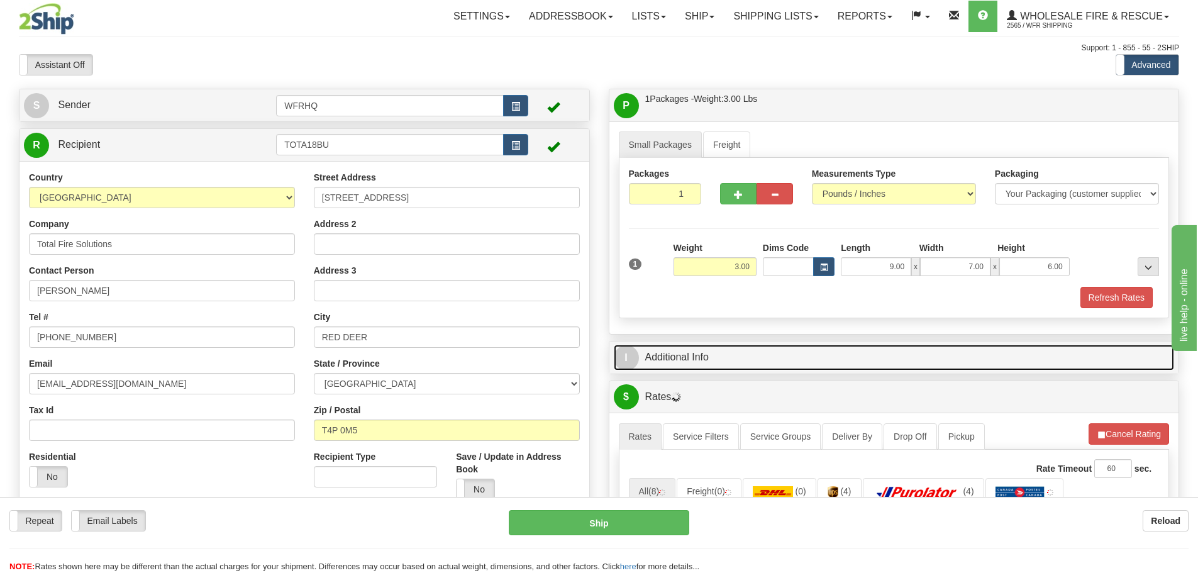
click at [733, 358] on link "I Additional Info" at bounding box center [894, 358] width 561 height 26
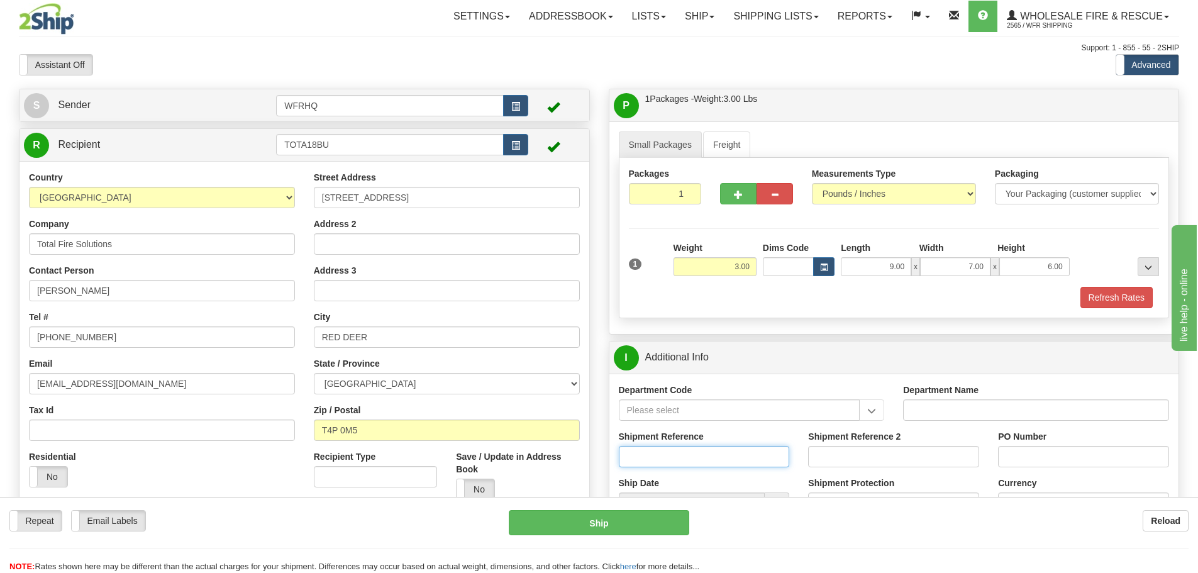
click at [653, 458] on input "Shipment Reference" at bounding box center [704, 456] width 171 height 21
type input "S41196-29175"
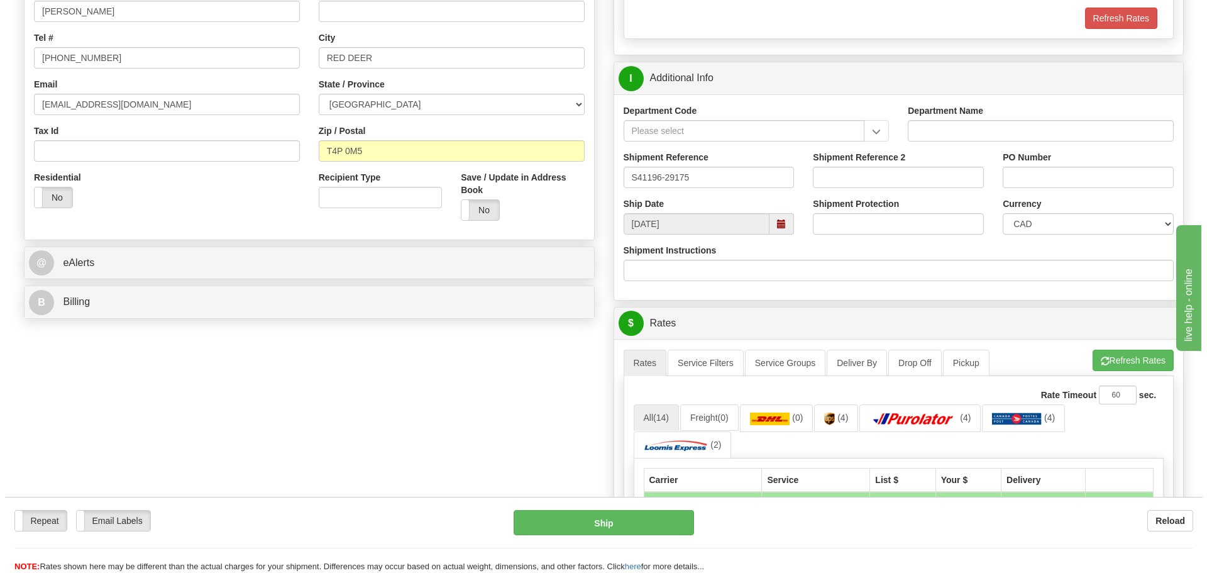
scroll to position [314, 0]
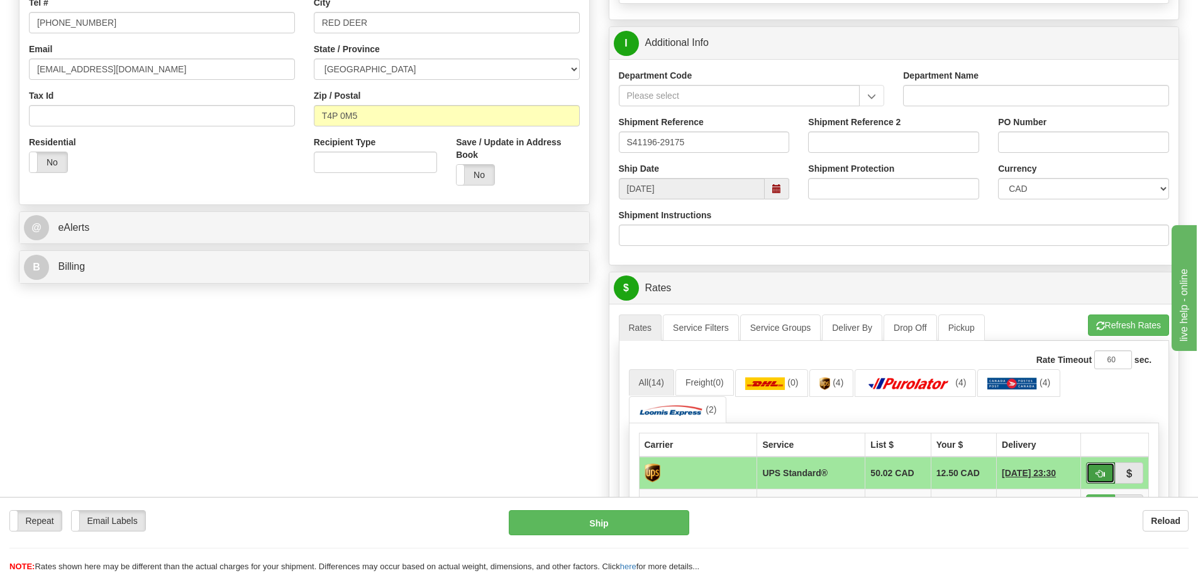
drag, startPoint x: 1100, startPoint y: 469, endPoint x: 1002, endPoint y: 465, distance: 98.2
click at [1100, 470] on span "button" at bounding box center [1100, 474] width 9 height 8
type input "11"
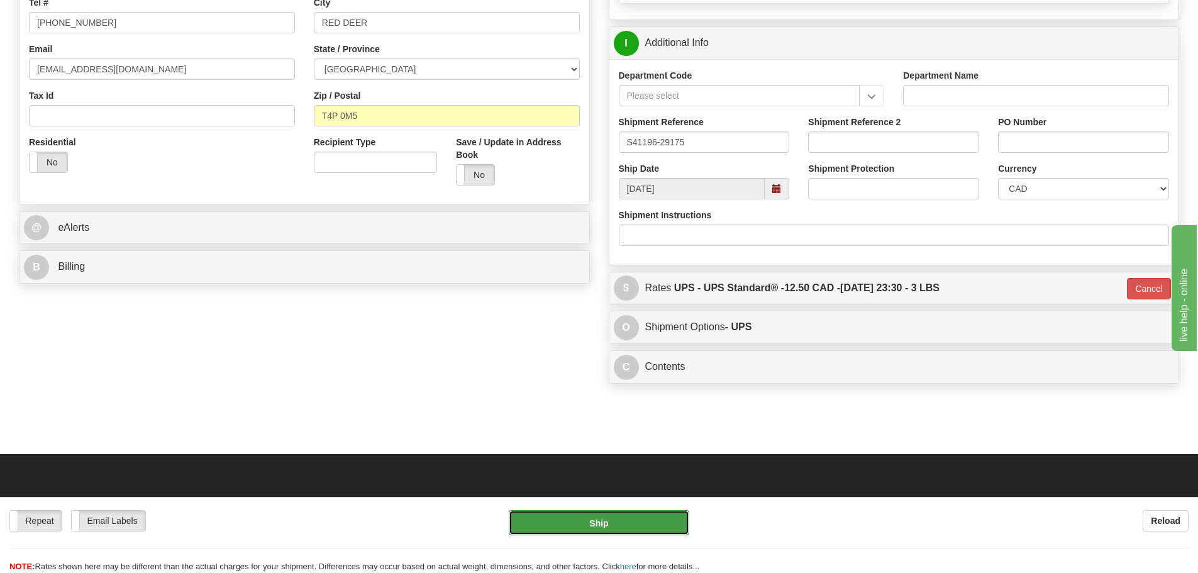
click at [619, 518] on button "Ship" at bounding box center [599, 522] width 180 height 25
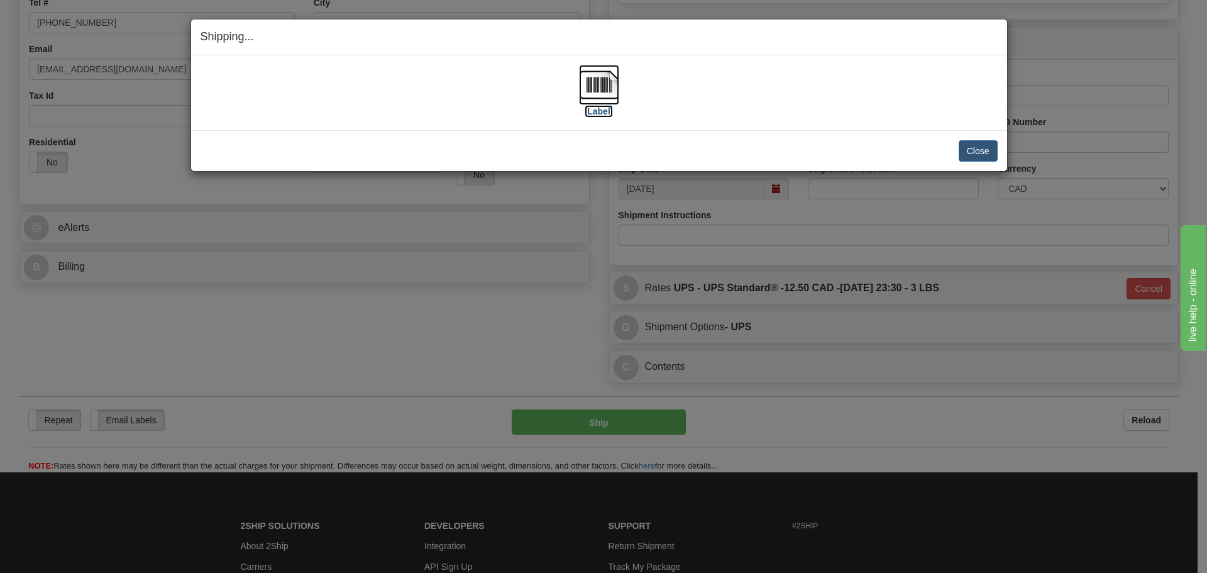
click at [612, 88] on img at bounding box center [599, 85] width 40 height 40
click at [479, 97] on div "[Label]" at bounding box center [599, 93] width 797 height 56
drag, startPoint x: 977, startPoint y: 144, endPoint x: 892, endPoint y: 146, distance: 84.9
click at [977, 144] on button "Close" at bounding box center [978, 150] width 39 height 21
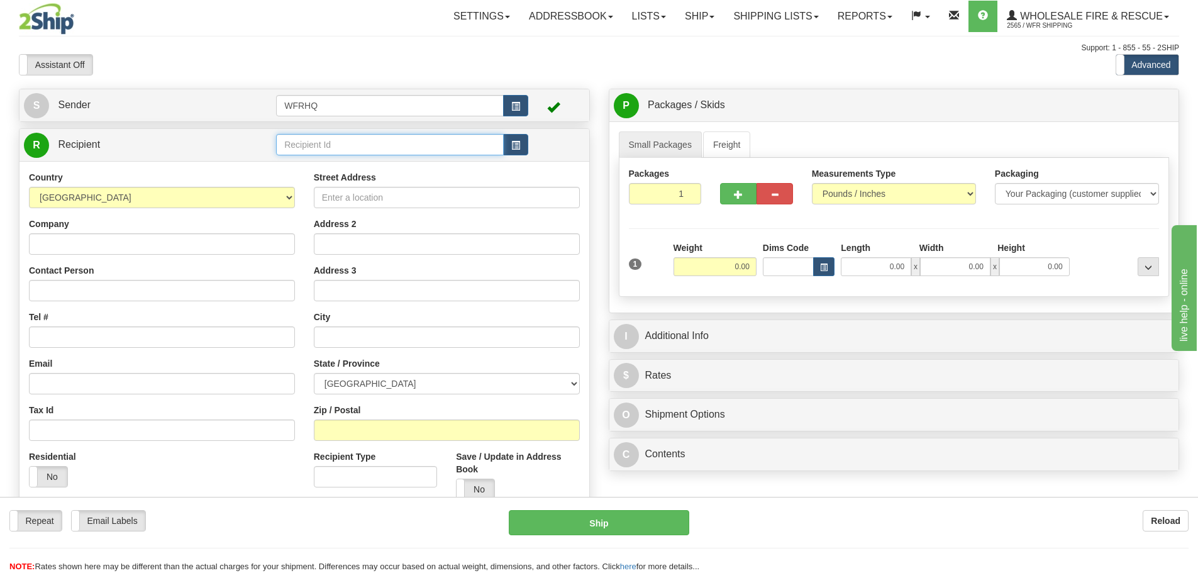
click at [431, 147] on input "text" at bounding box center [390, 144] width 228 height 21
click at [336, 165] on div "CLEA336C" at bounding box center [388, 164] width 216 height 14
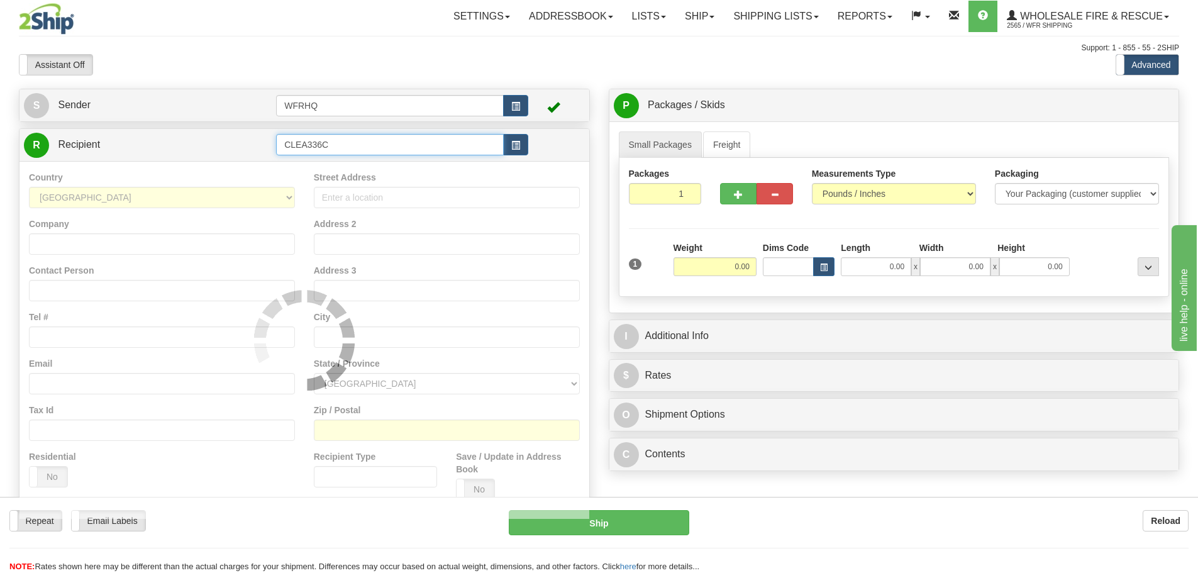
type input "CLEA336C"
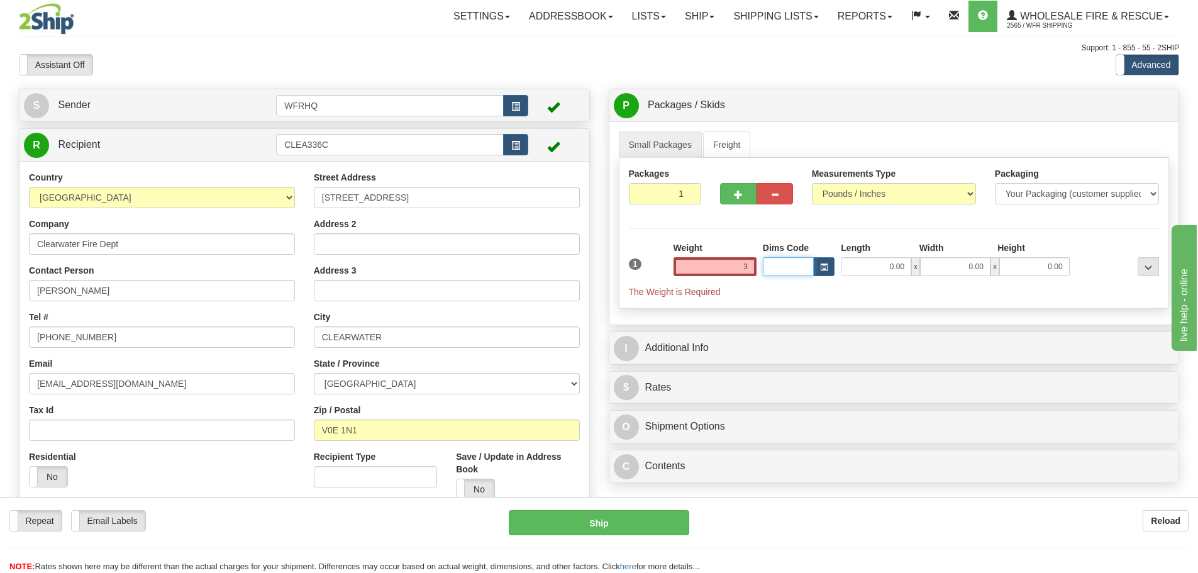
type input "3.00"
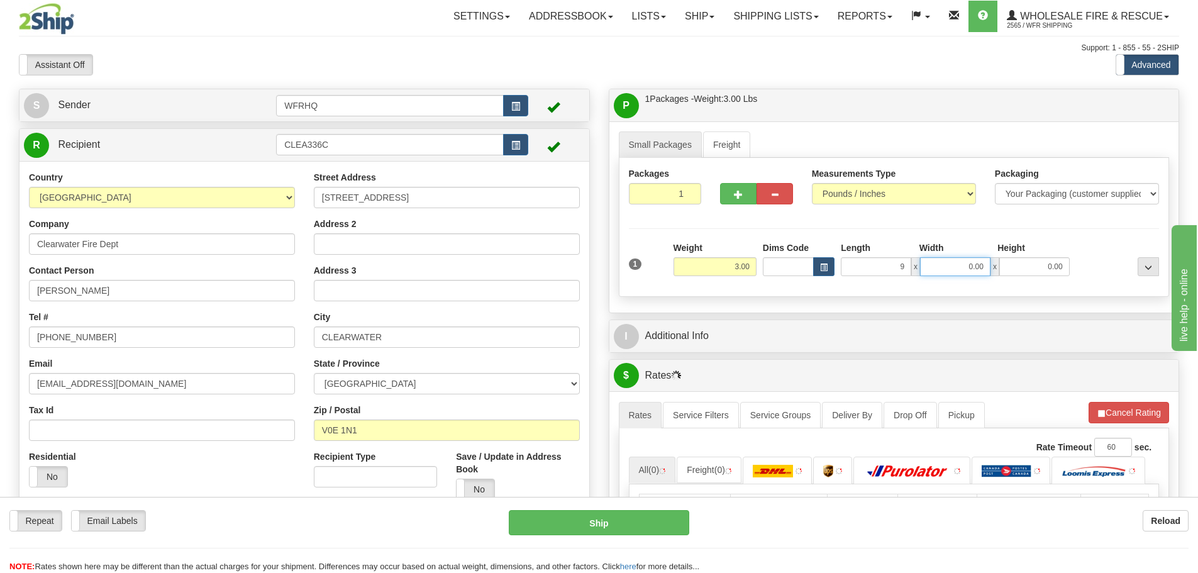
type input "9.00"
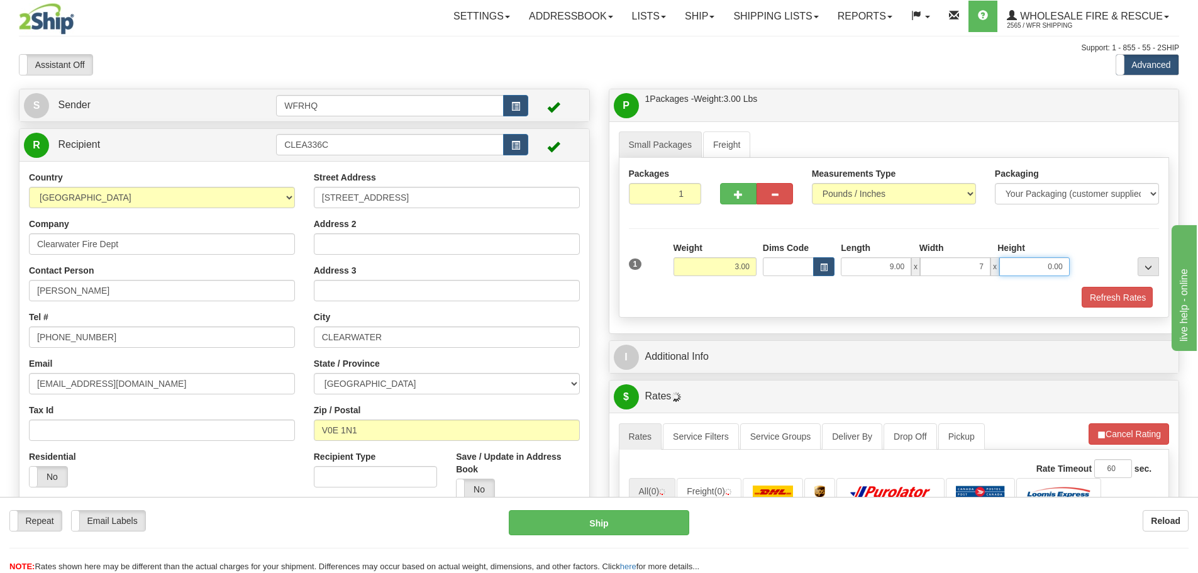
type input "7.00"
type input "6.00"
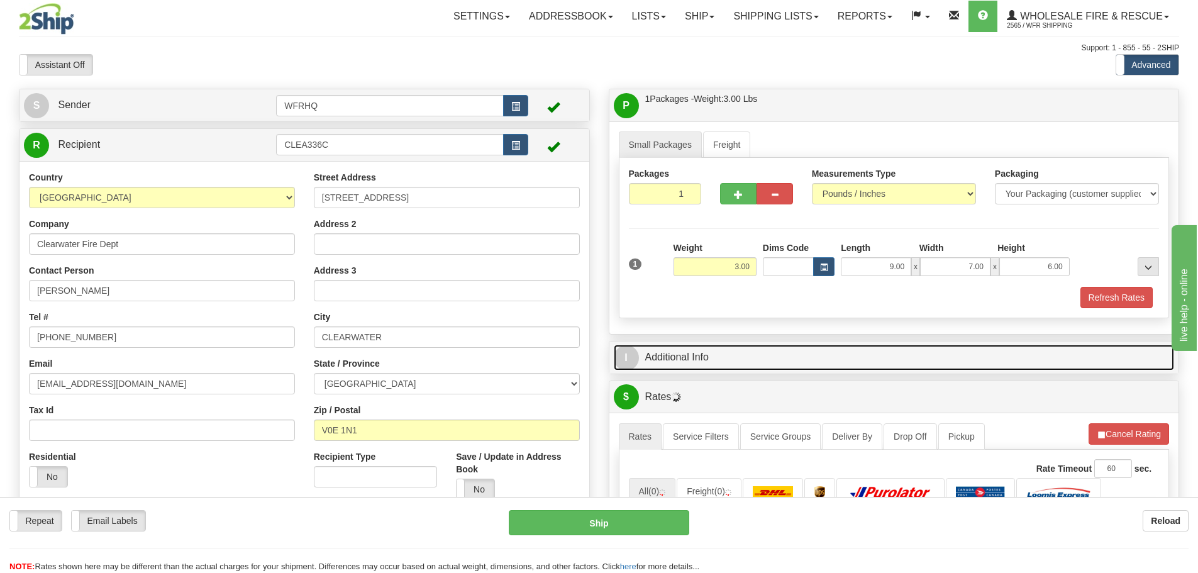
click at [699, 361] on link "I Additional Info" at bounding box center [894, 358] width 561 height 26
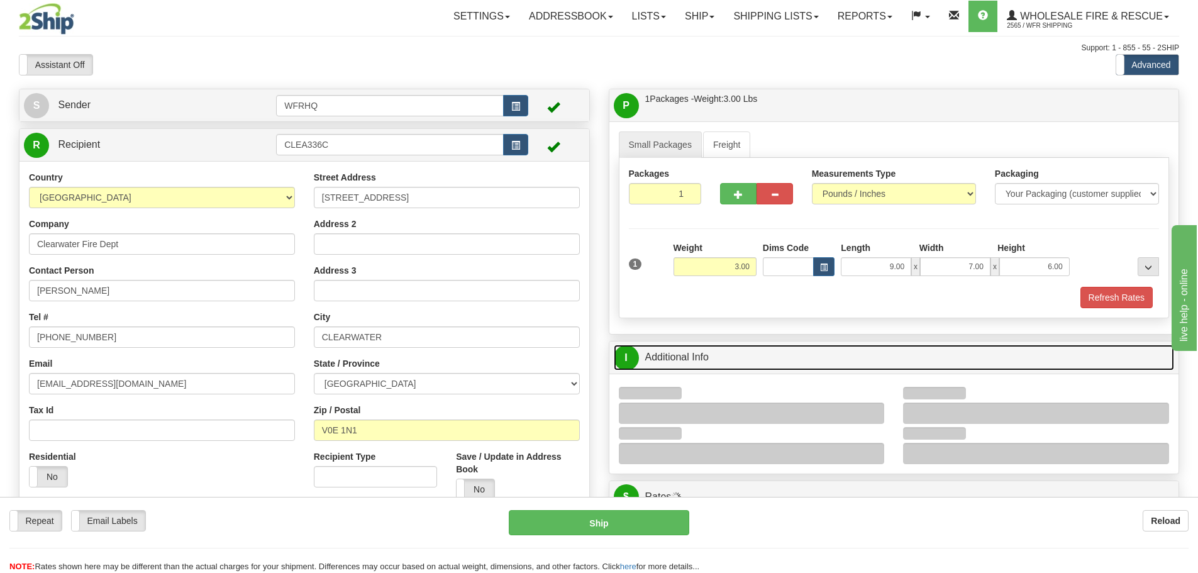
scroll to position [63, 0]
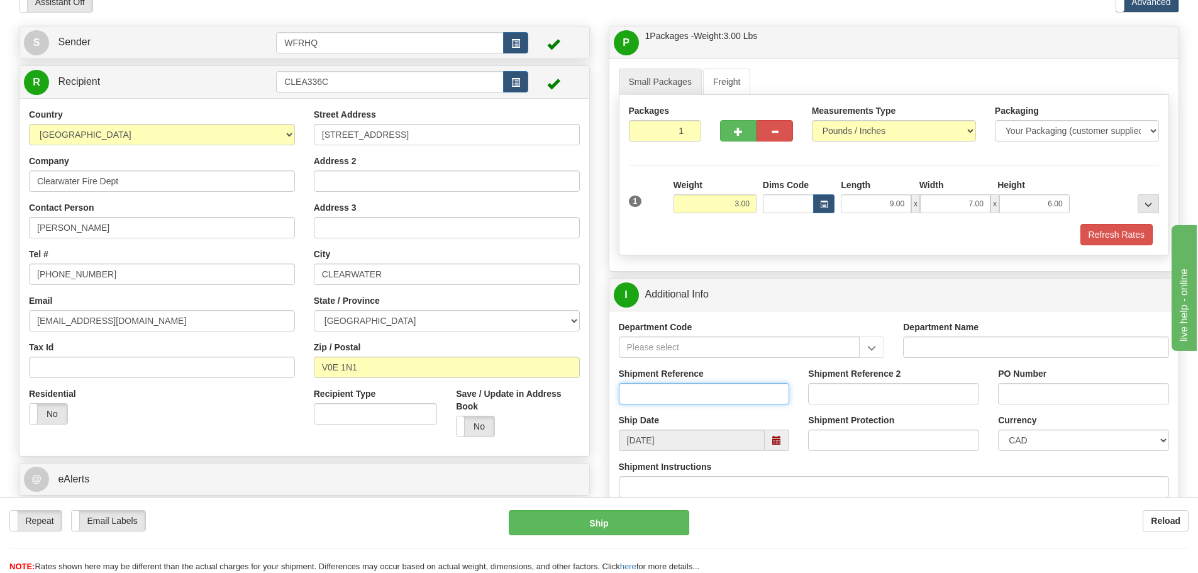
click at [656, 387] on input "Shipment Reference" at bounding box center [704, 393] width 171 height 21
type input "S42811-28113"
type input "7563"
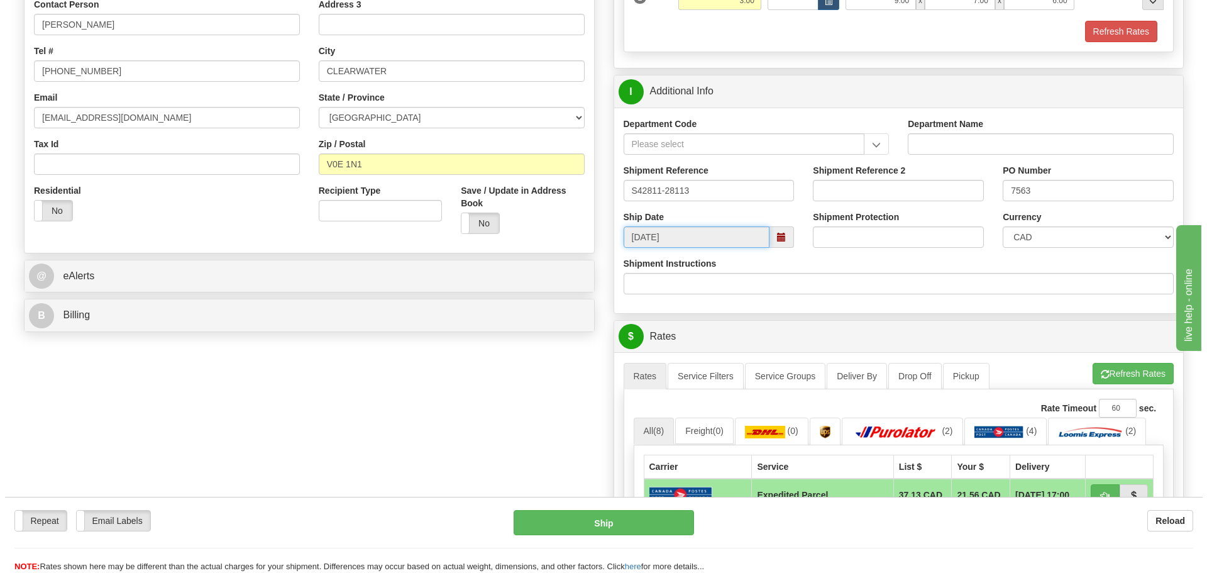
scroll to position [440, 0]
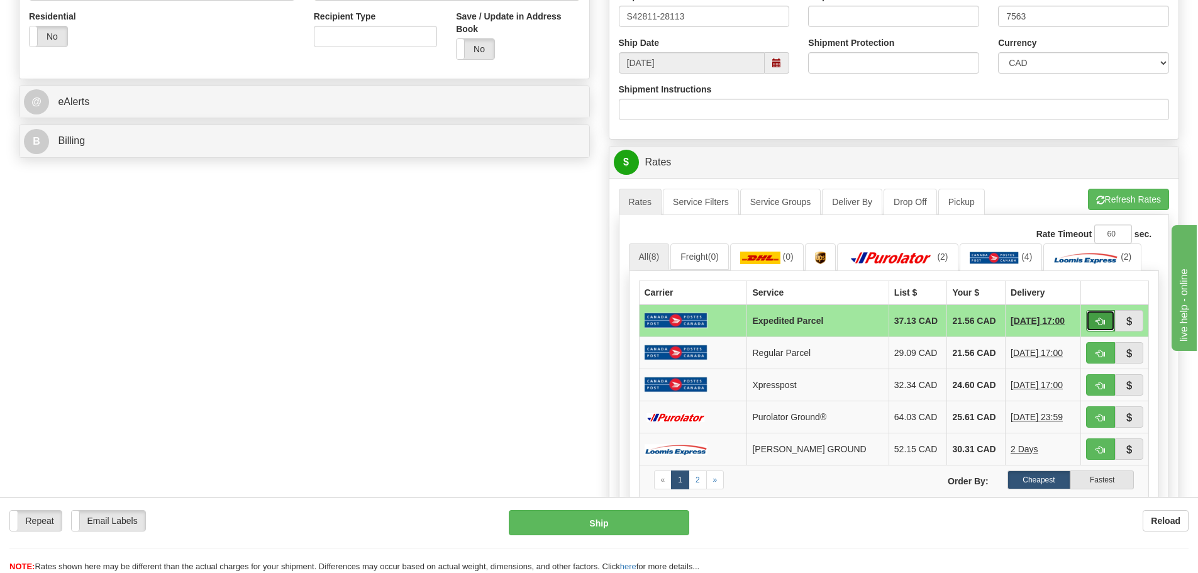
click at [1096, 318] on span "button" at bounding box center [1100, 322] width 9 height 8
type input "DOM.EP"
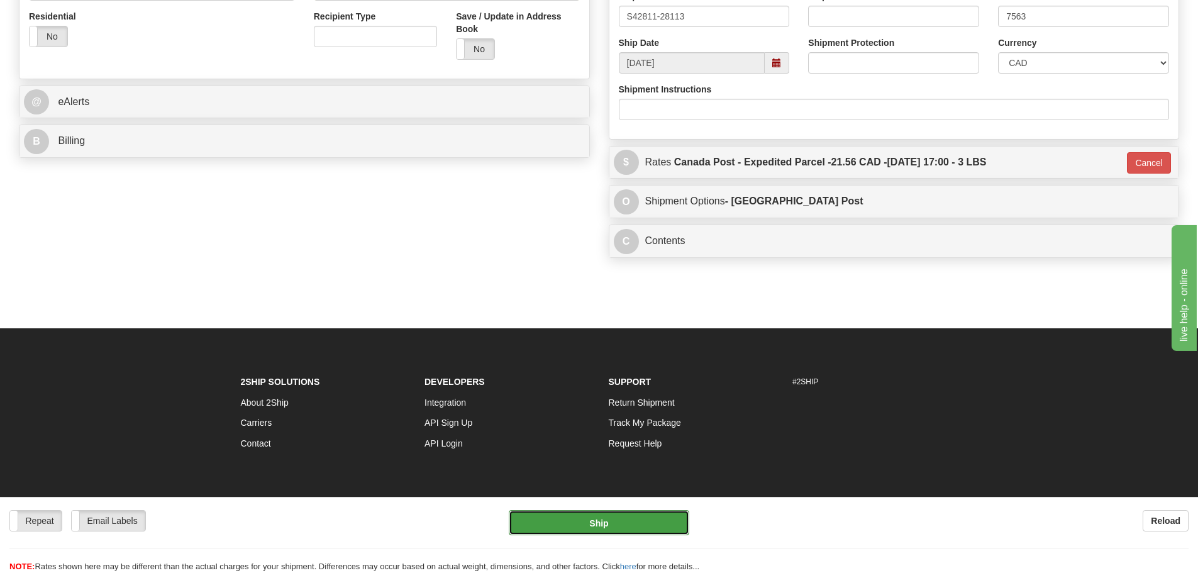
click at [672, 524] on button "Ship" at bounding box center [599, 522] width 180 height 25
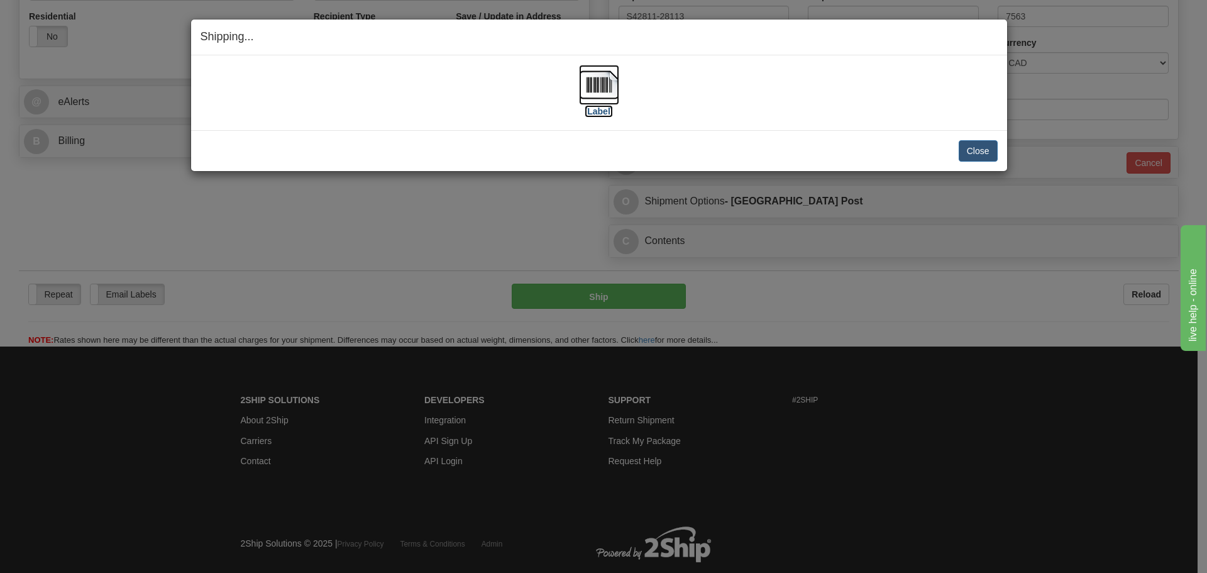
click at [605, 100] on img at bounding box center [599, 85] width 40 height 40
click at [754, 75] on div "[Label]" at bounding box center [599, 93] width 797 height 56
click at [988, 153] on button "Close" at bounding box center [978, 150] width 39 height 21
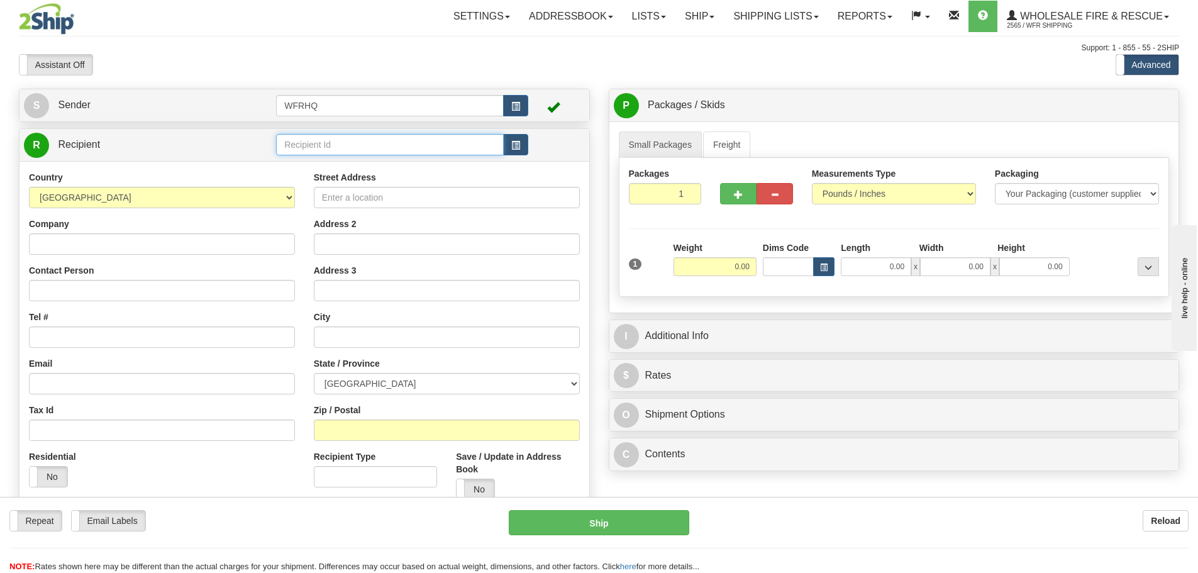
click at [409, 153] on input "text" at bounding box center [390, 144] width 228 height 21
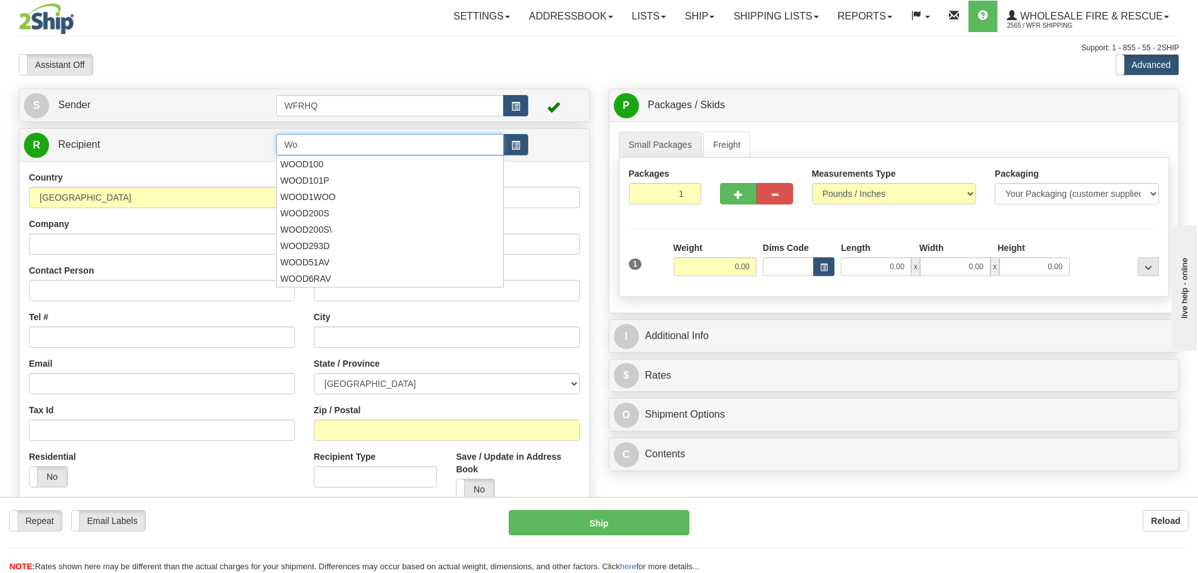
type input "W"
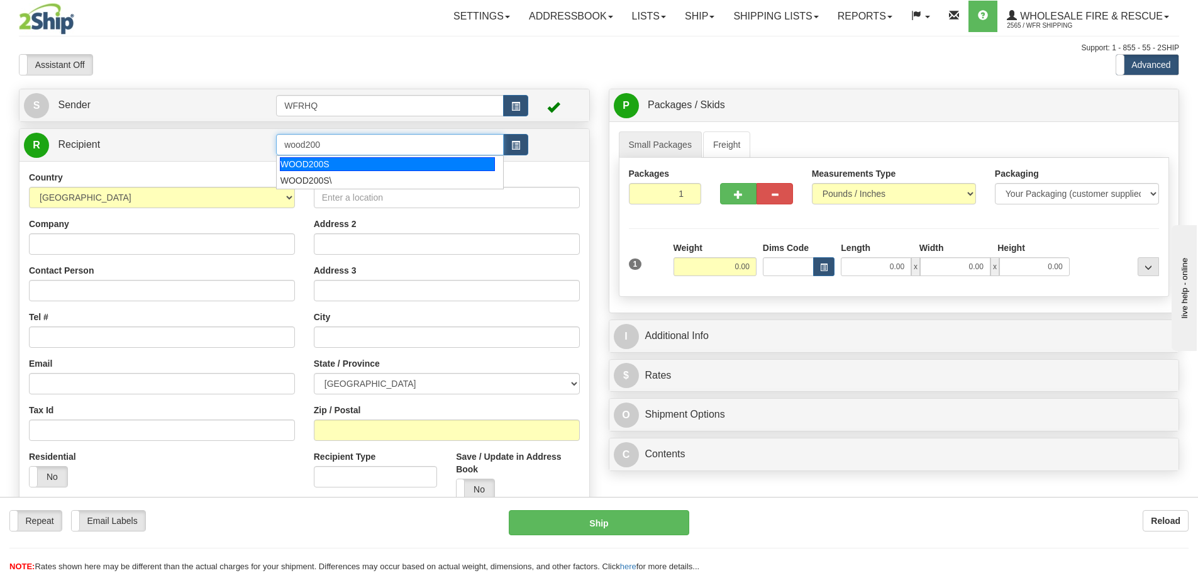
click at [355, 167] on div "WOOD200S" at bounding box center [388, 164] width 216 height 14
type input "WOOD200S"
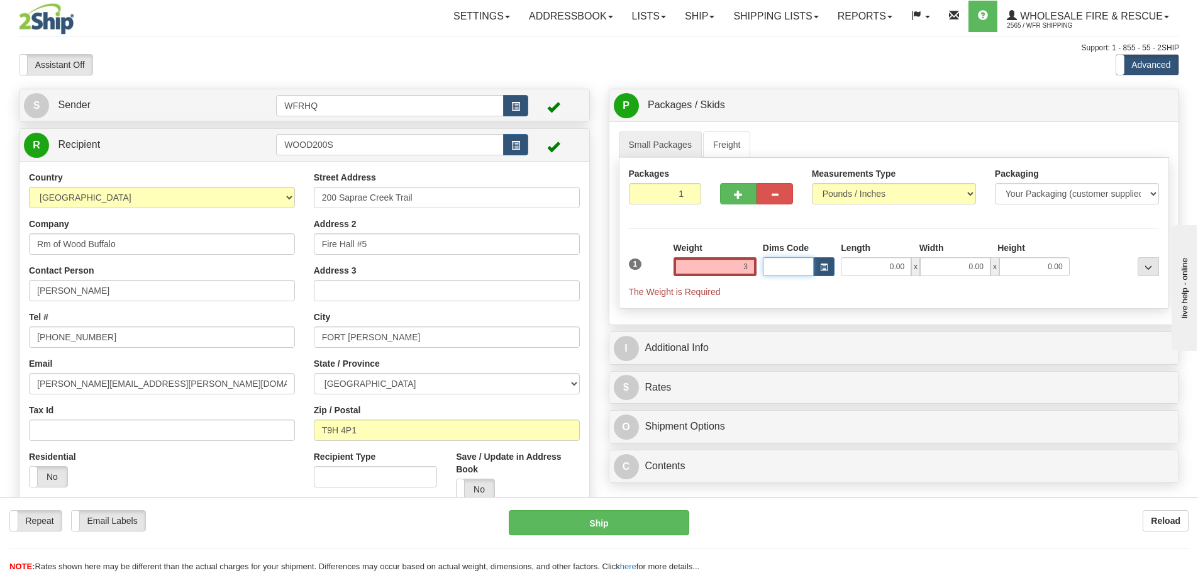
type input "3.00"
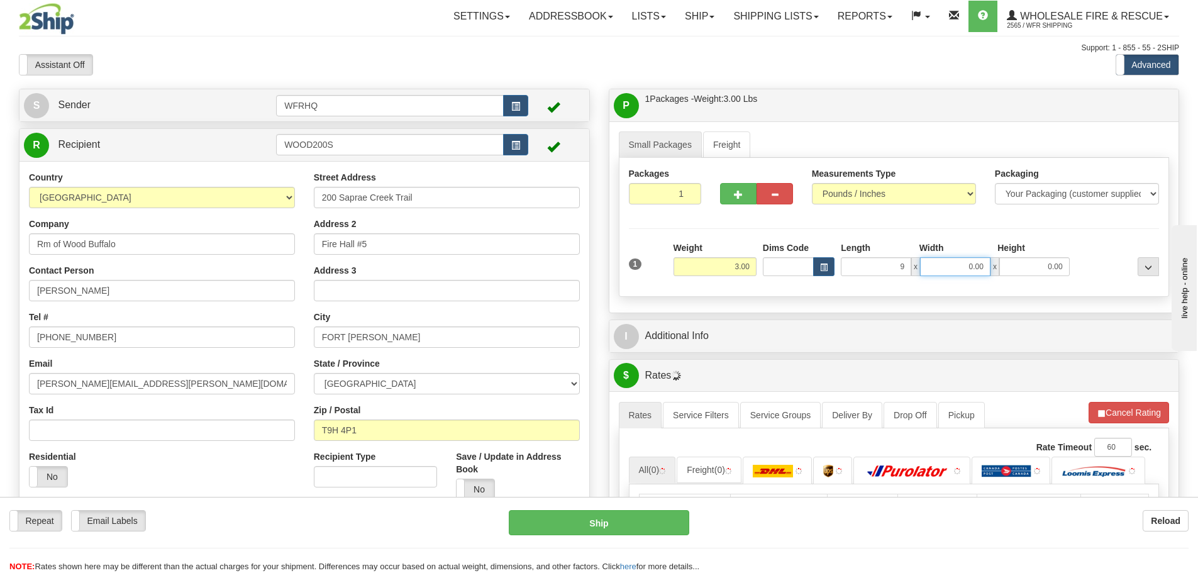
type input "9.00"
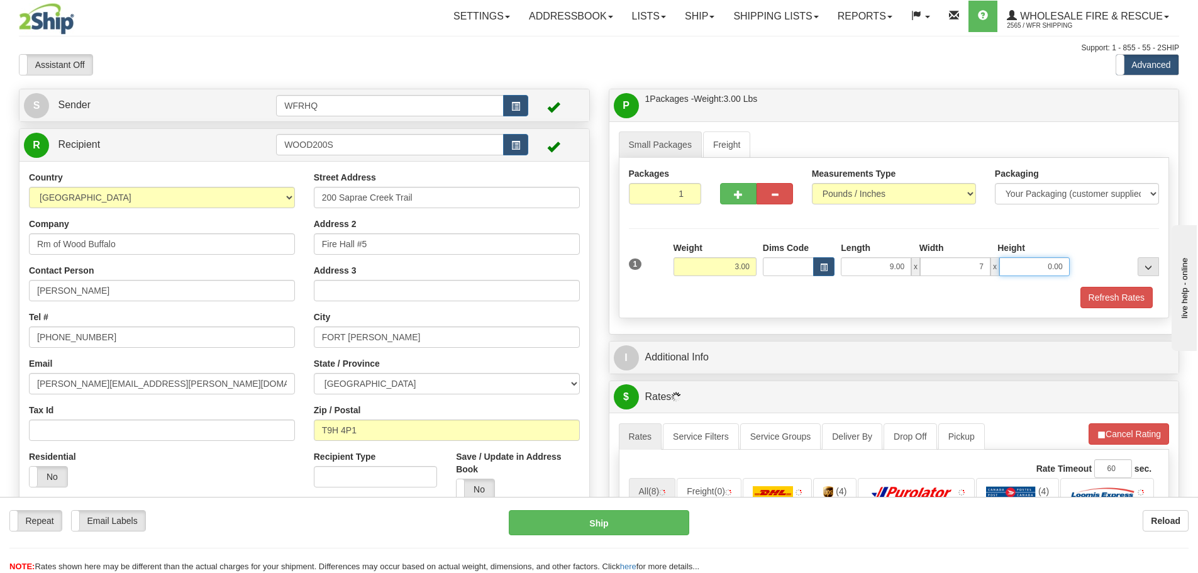
type input "7.00"
type input "6"
type input "6.00"
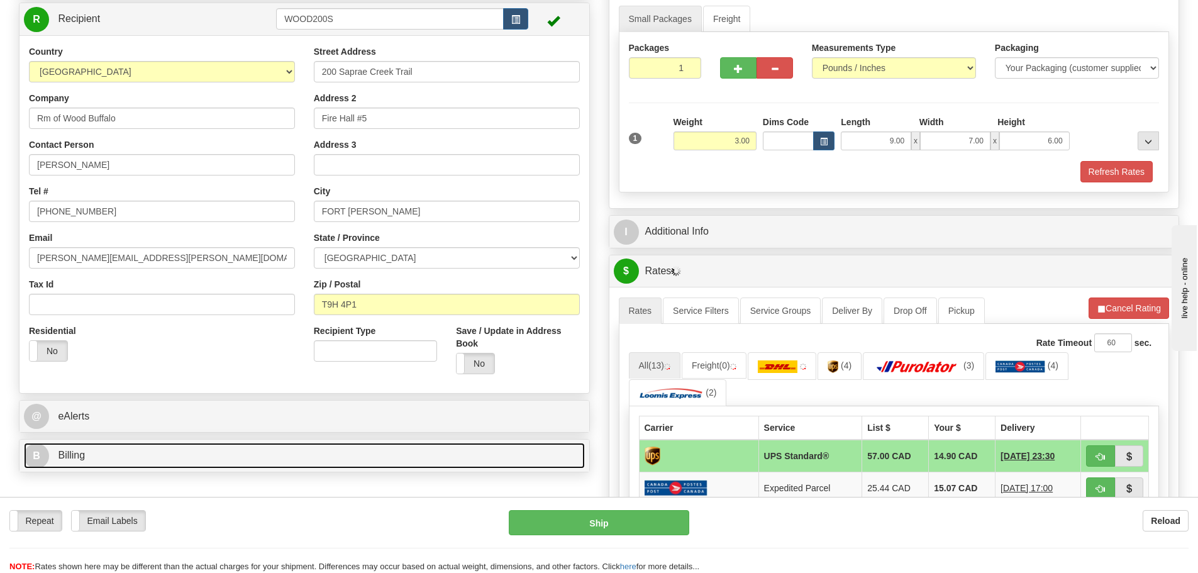
click at [100, 460] on link "B Billing" at bounding box center [304, 456] width 561 height 26
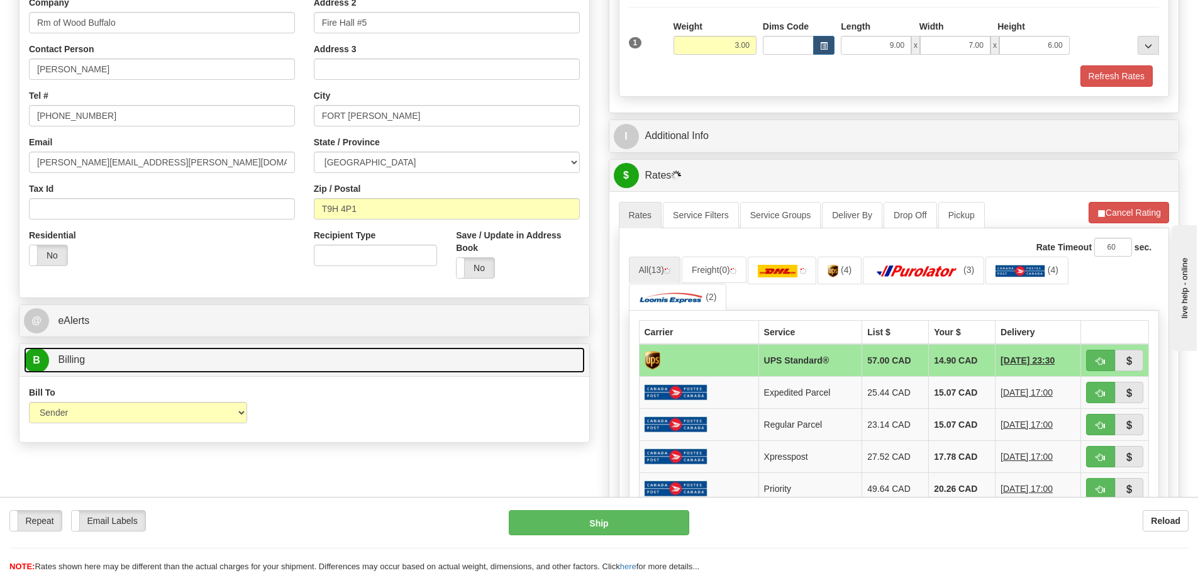
scroll to position [252, 0]
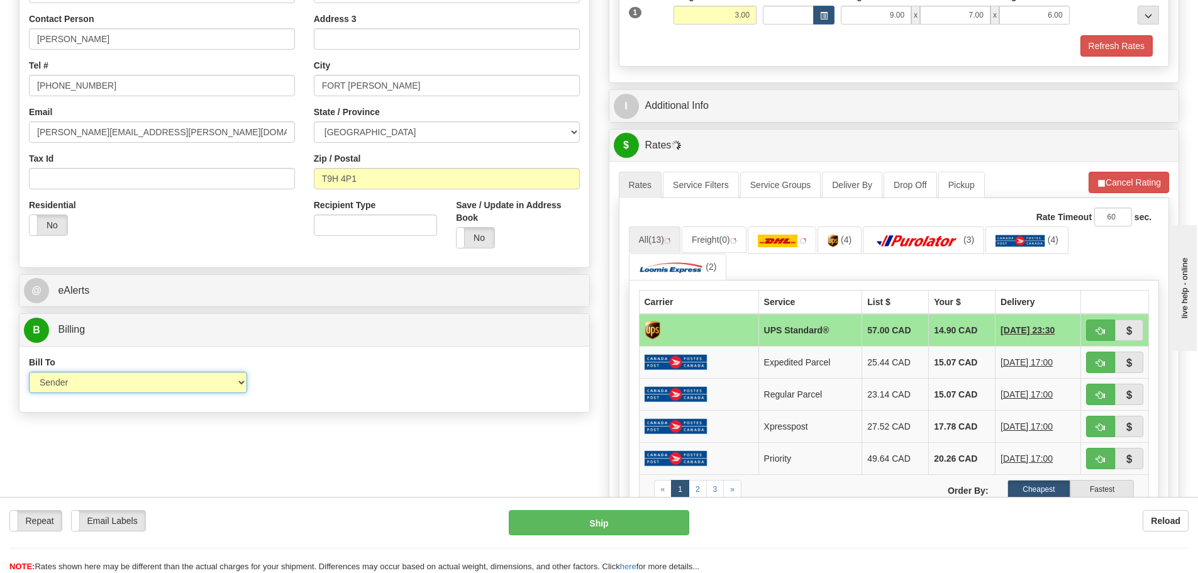
click at [97, 385] on select "Sender Recipient Third Party Collect" at bounding box center [138, 382] width 218 height 21
select select "2"
click at [29, 372] on select "Sender Recipient Third Party Collect" at bounding box center [138, 382] width 218 height 21
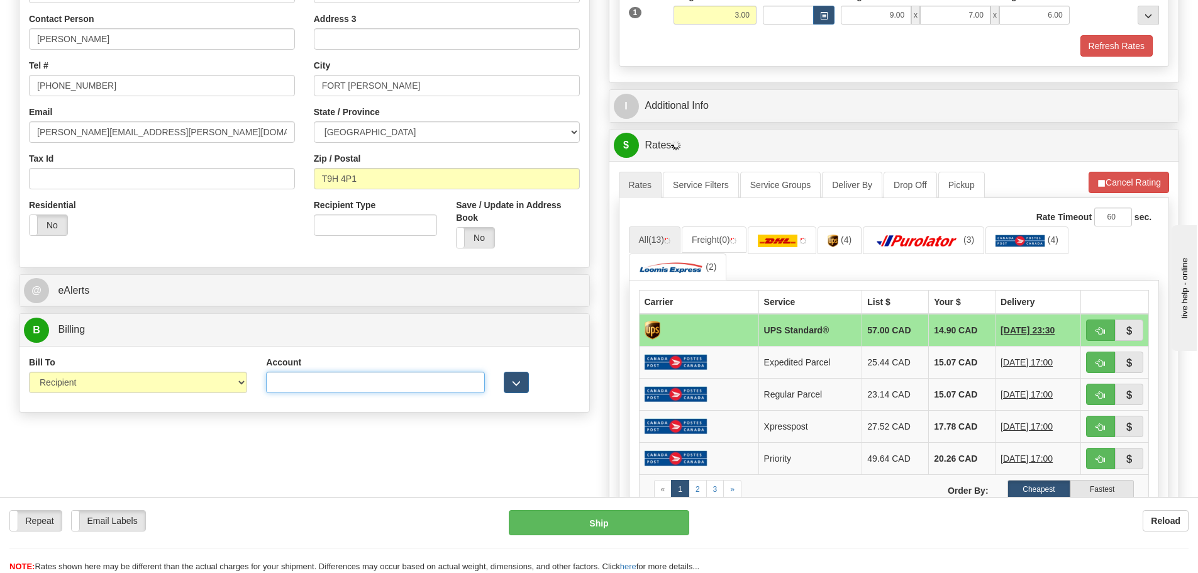
click at [285, 379] on input "Account" at bounding box center [375, 382] width 218 height 21
type input "9D4933"
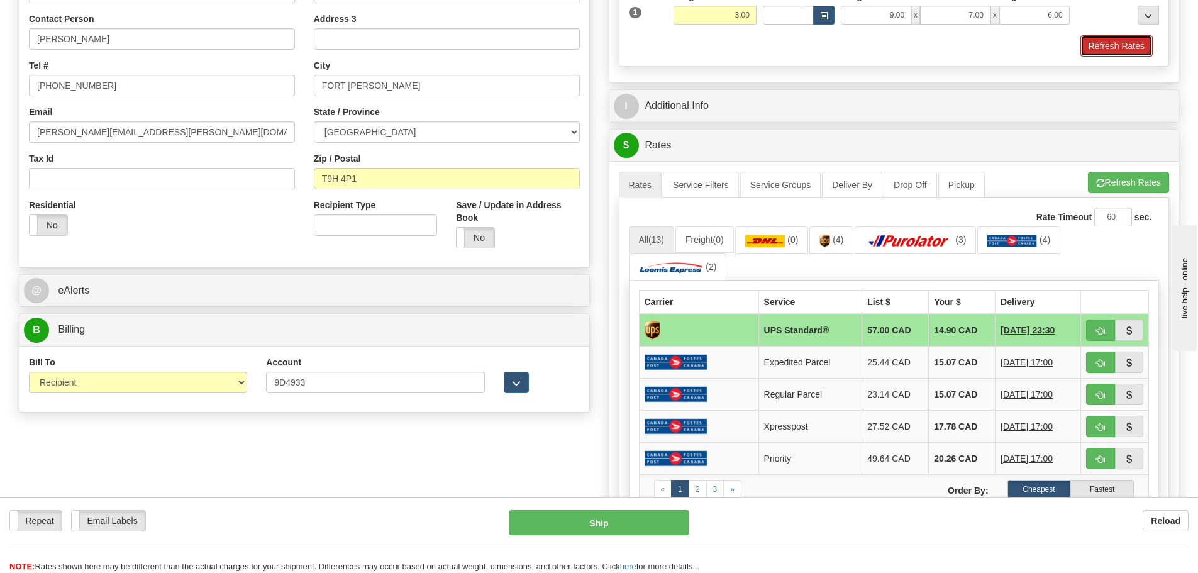
click at [1116, 36] on button "Refresh Rates" at bounding box center [1116, 45] width 72 height 21
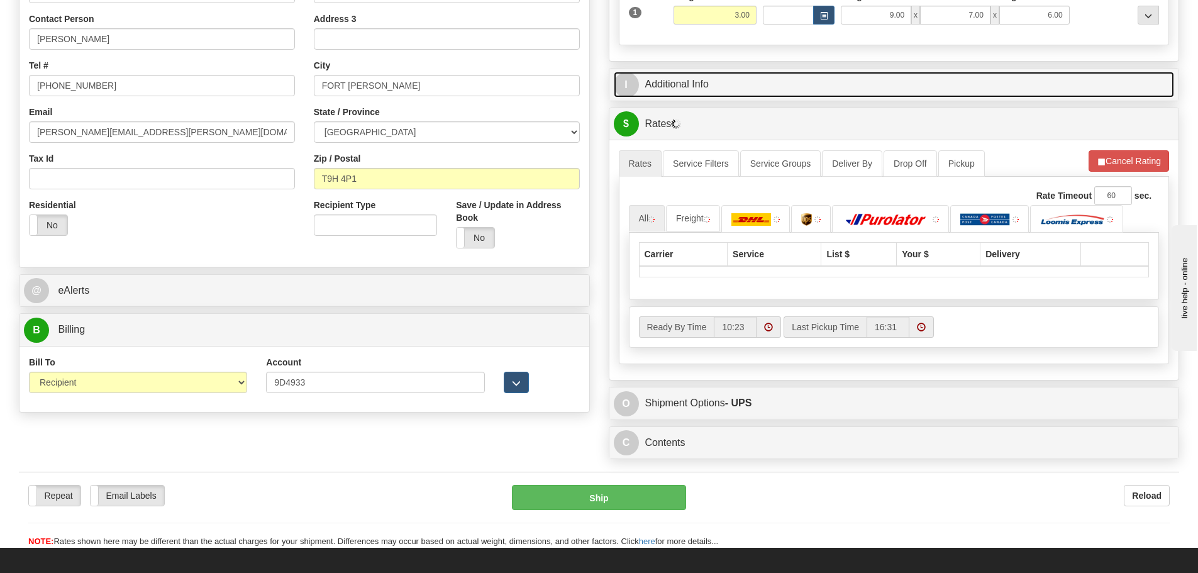
click at [857, 74] on link "I Additional Info" at bounding box center [894, 85] width 561 height 26
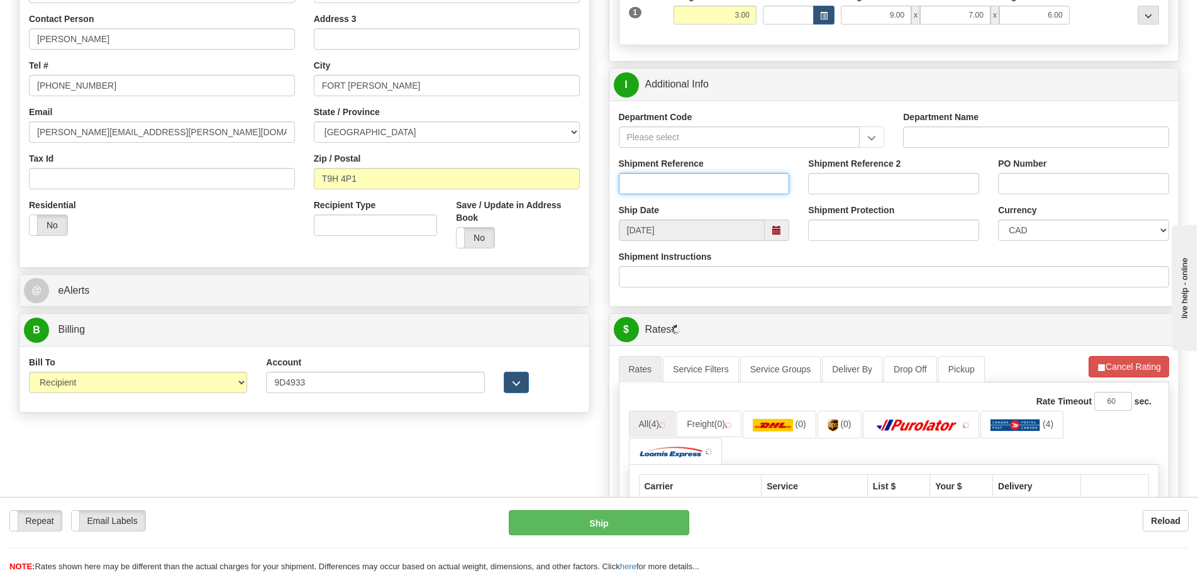
click at [656, 186] on input "Shipment Reference" at bounding box center [704, 183] width 171 height 21
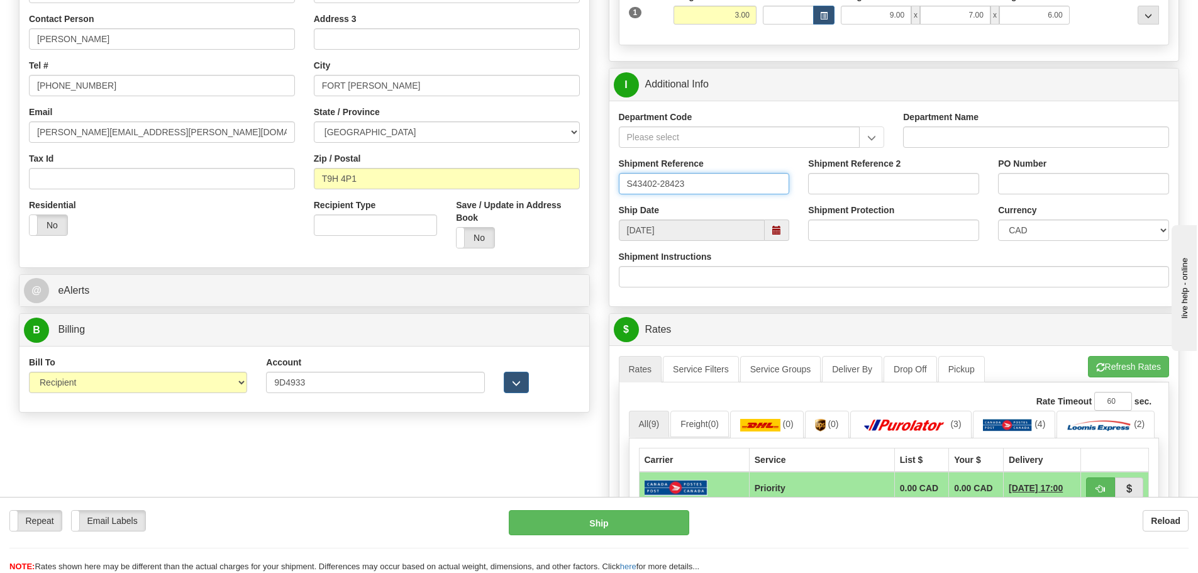
type input "S43402-28423"
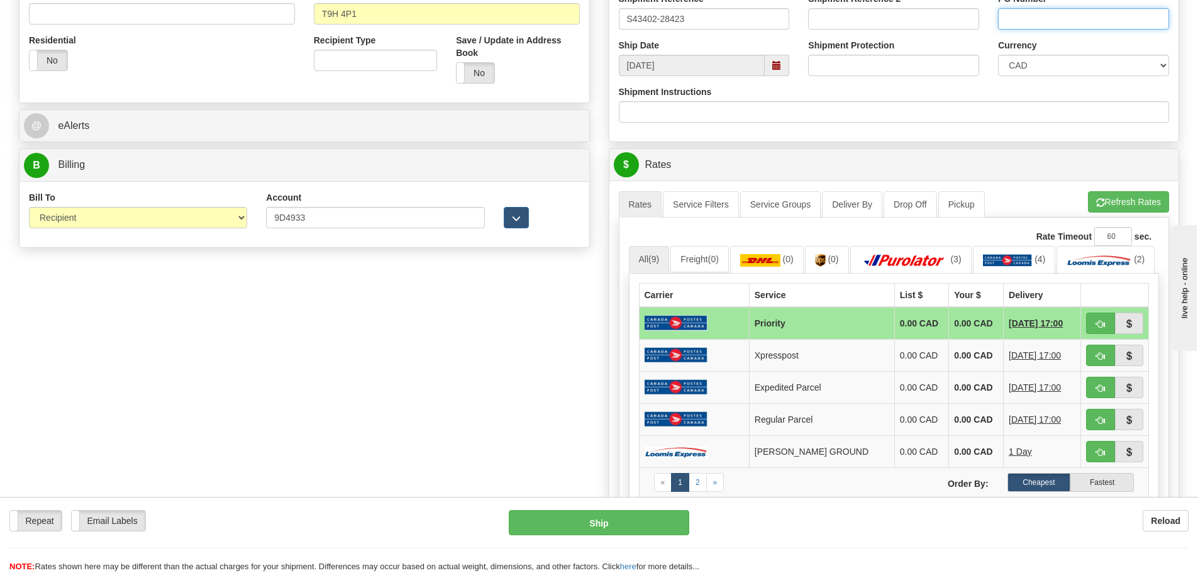
scroll to position [440, 0]
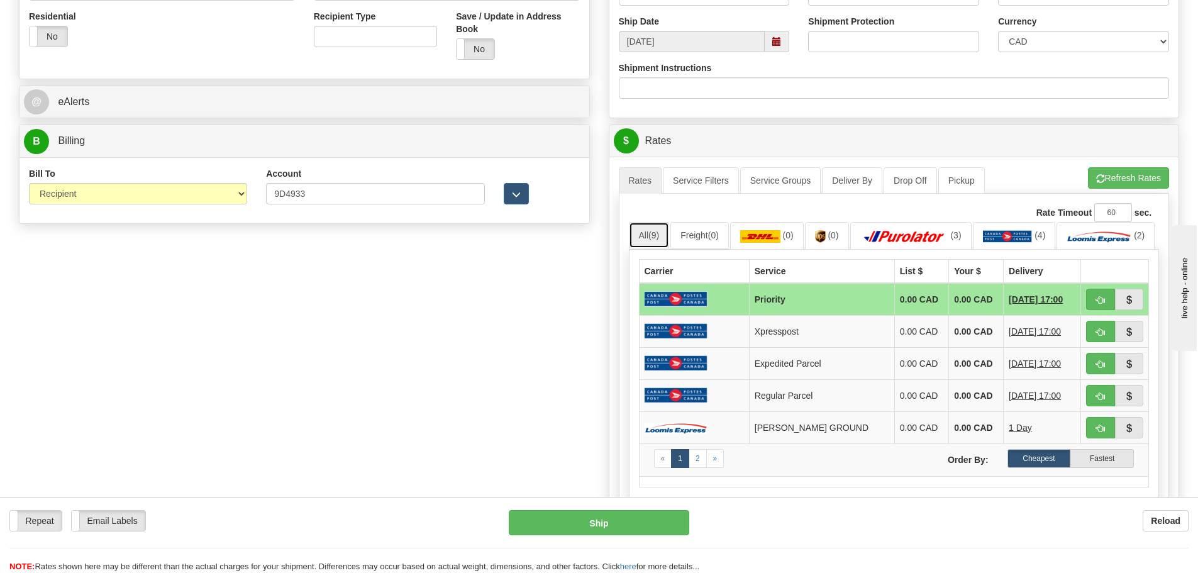
click at [648, 233] on link "All (9)" at bounding box center [649, 235] width 41 height 26
click at [1096, 304] on span "button" at bounding box center [1100, 300] width 9 height 8
type input "DOM.PC"
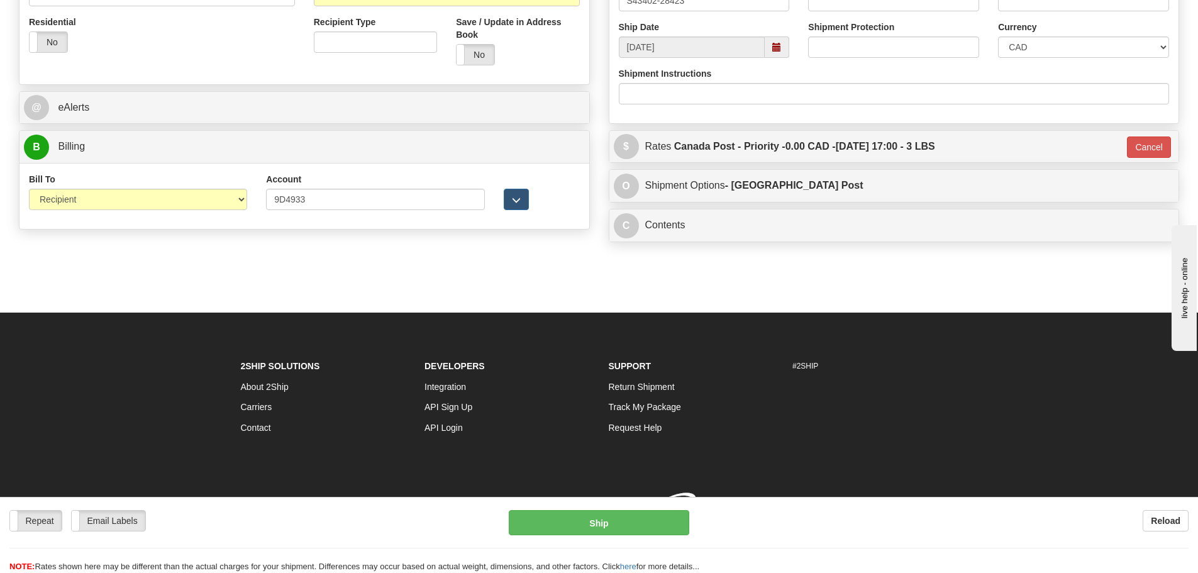
scroll to position [438, 0]
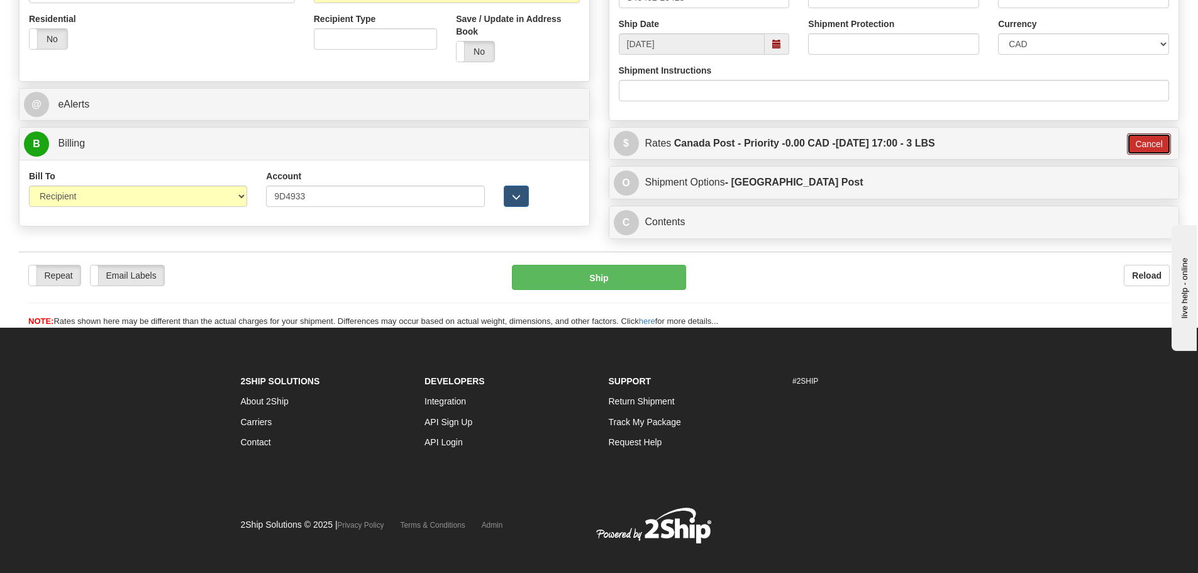
click at [1160, 143] on button "Cancel" at bounding box center [1149, 143] width 44 height 21
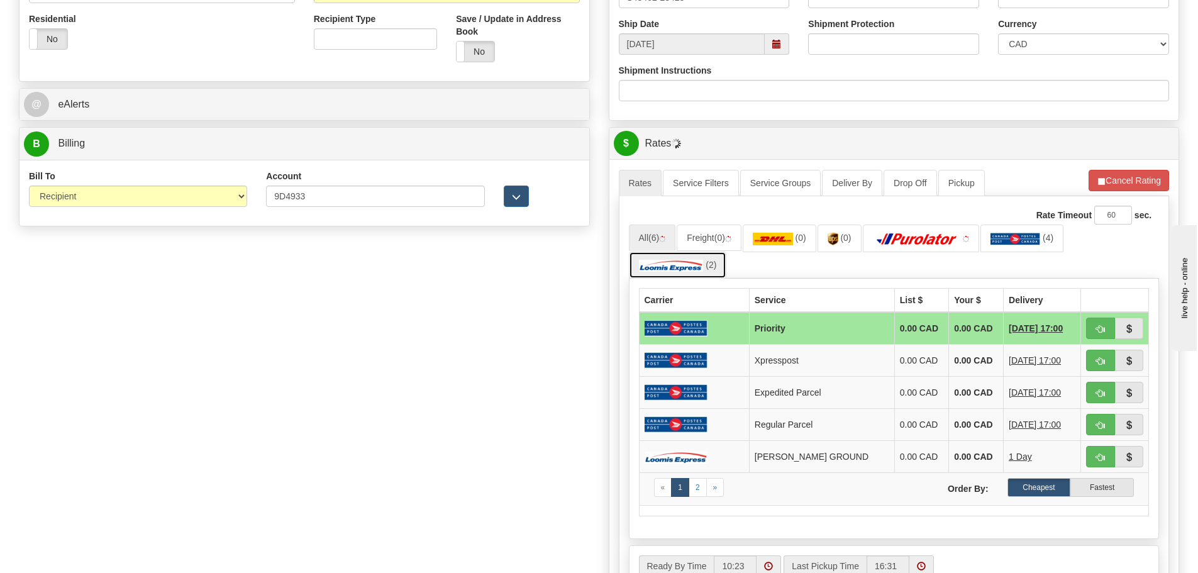
click at [650, 269] on img at bounding box center [671, 265] width 65 height 13
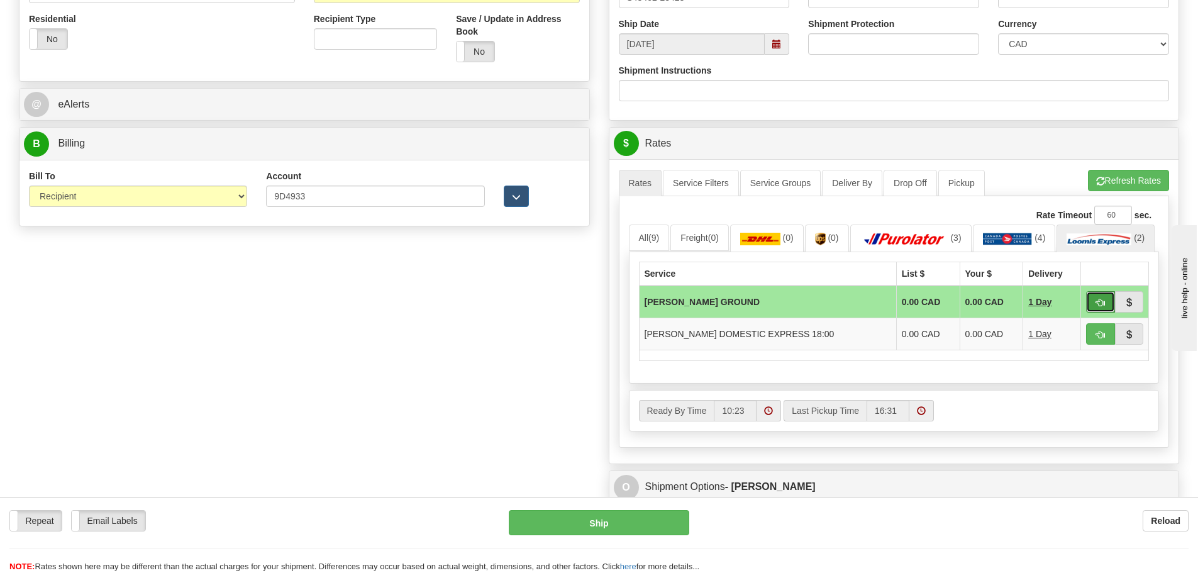
click at [1105, 313] on button "button" at bounding box center [1100, 301] width 29 height 21
type input "DD"
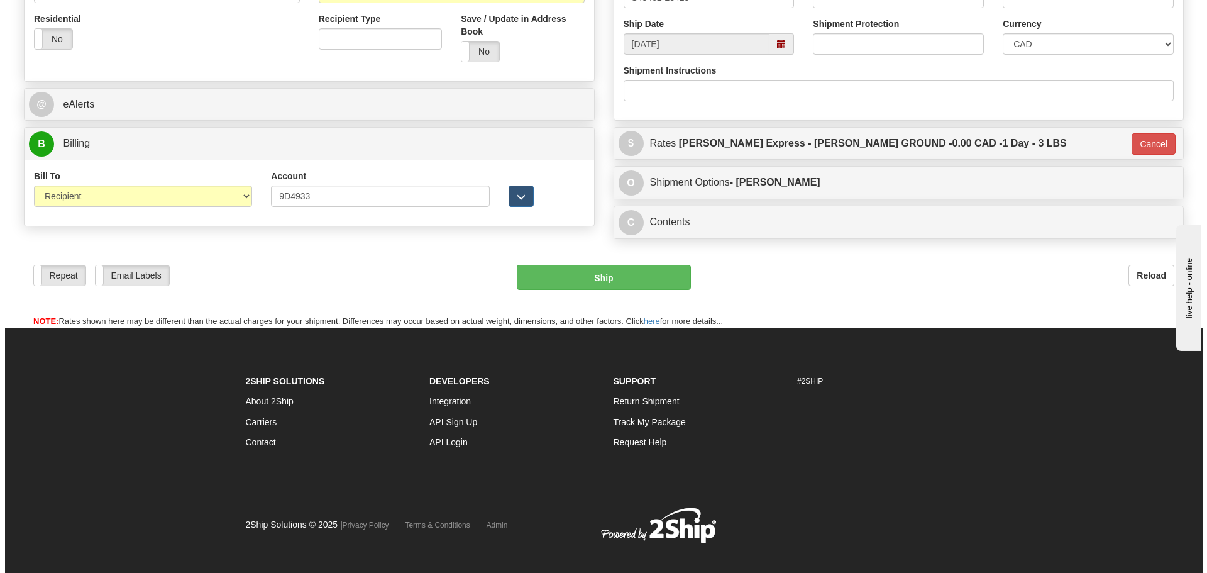
scroll to position [437, 0]
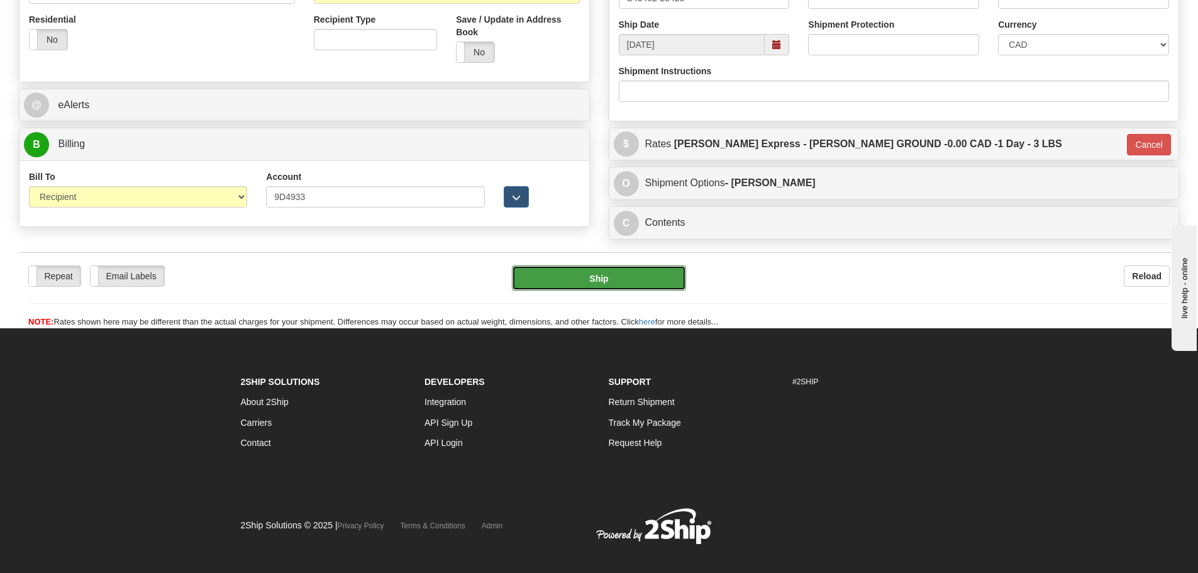
click at [673, 265] on button "Ship" at bounding box center [599, 277] width 174 height 25
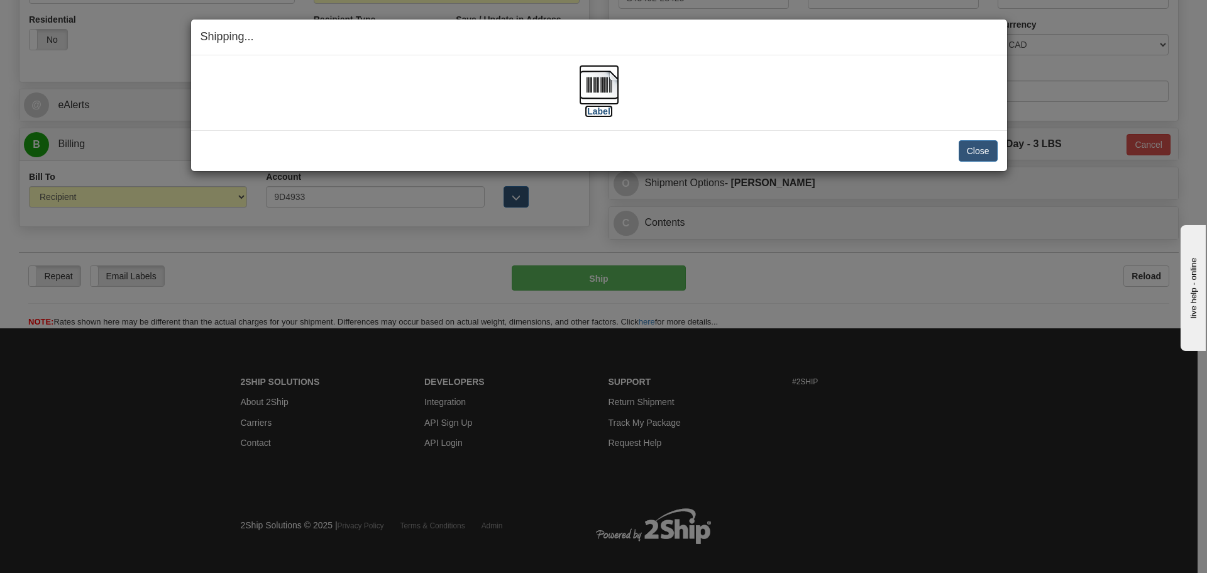
click at [604, 96] on img at bounding box center [599, 85] width 40 height 40
click at [968, 148] on button "Close" at bounding box center [978, 150] width 39 height 21
